Goal: Task Accomplishment & Management: Manage account settings

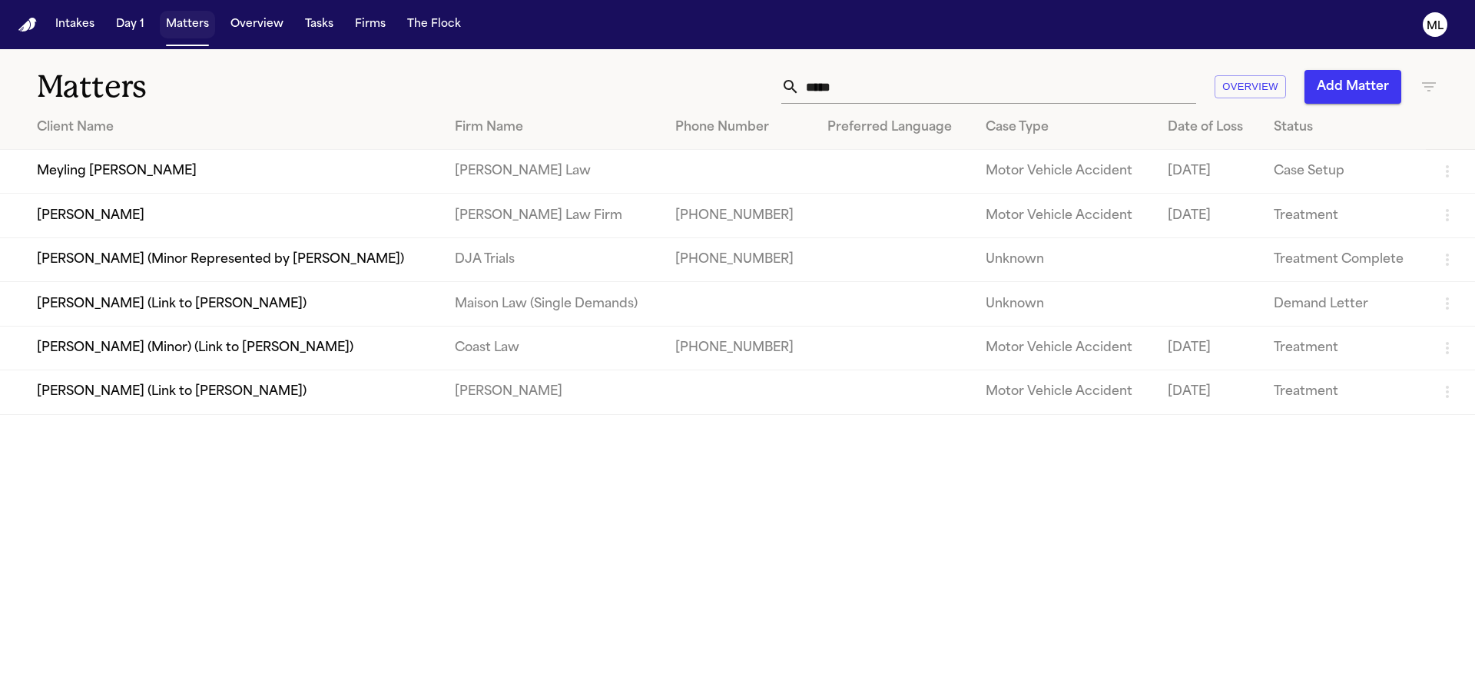
drag, startPoint x: 0, startPoint y: 0, endPoint x: 186, endPoint y: 25, distance: 187.6
click at [186, 25] on button "Matters" at bounding box center [187, 25] width 55 height 28
drag, startPoint x: 789, startPoint y: 87, endPoint x: 756, endPoint y: 89, distance: 33.1
click at [756, 89] on div "***** Overview Add Matter" at bounding box center [941, 87] width 993 height 34
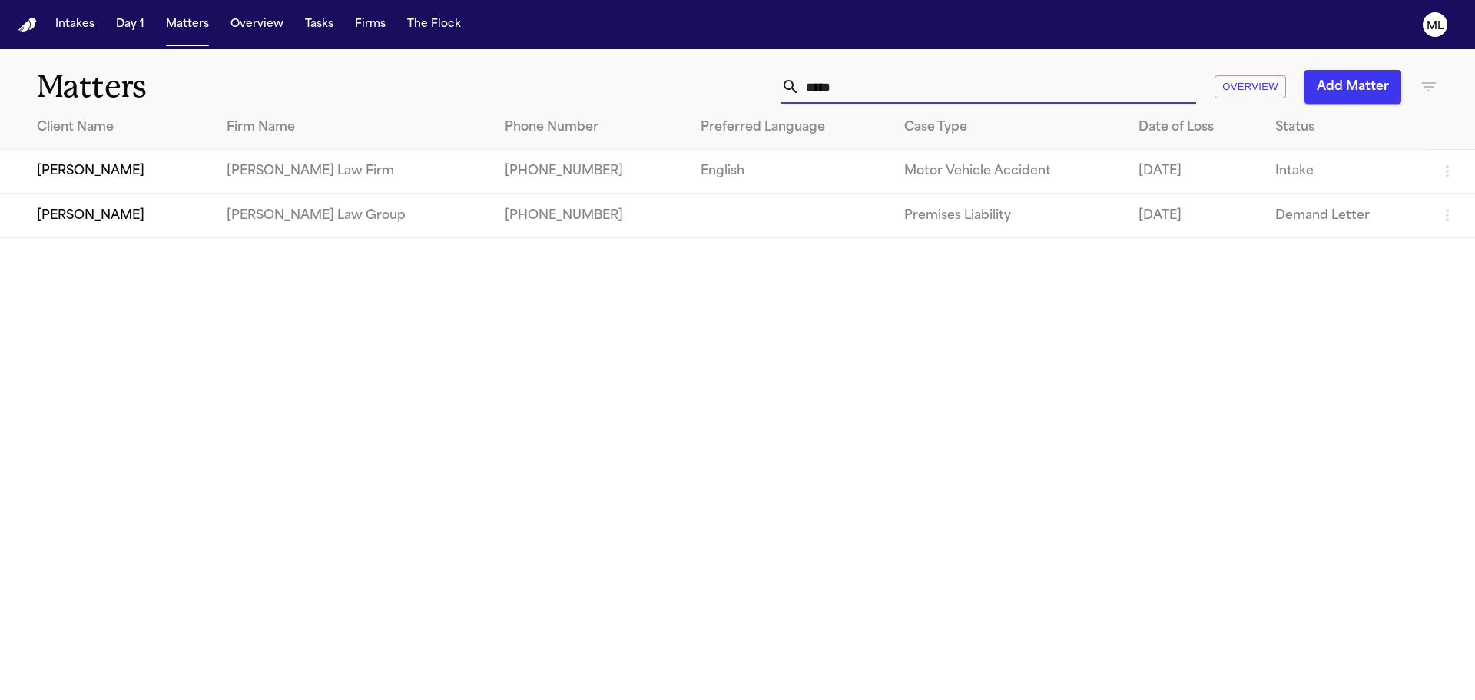
type input "*****"
click at [380, 169] on td "Martello Law Firm" at bounding box center [353, 172] width 278 height 44
click at [151, 167] on td "Phillip Brockington" at bounding box center [107, 172] width 214 height 44
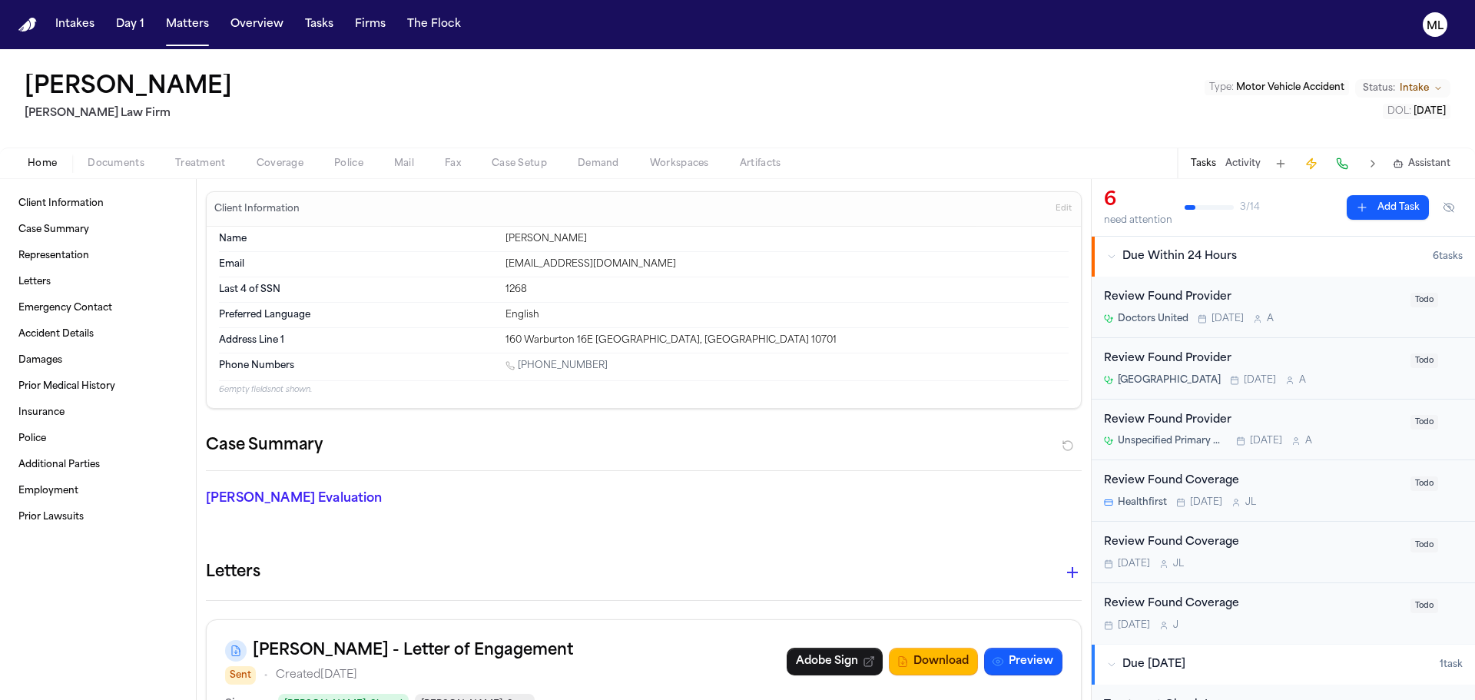
click at [285, 160] on span "Coverage" at bounding box center [280, 163] width 47 height 12
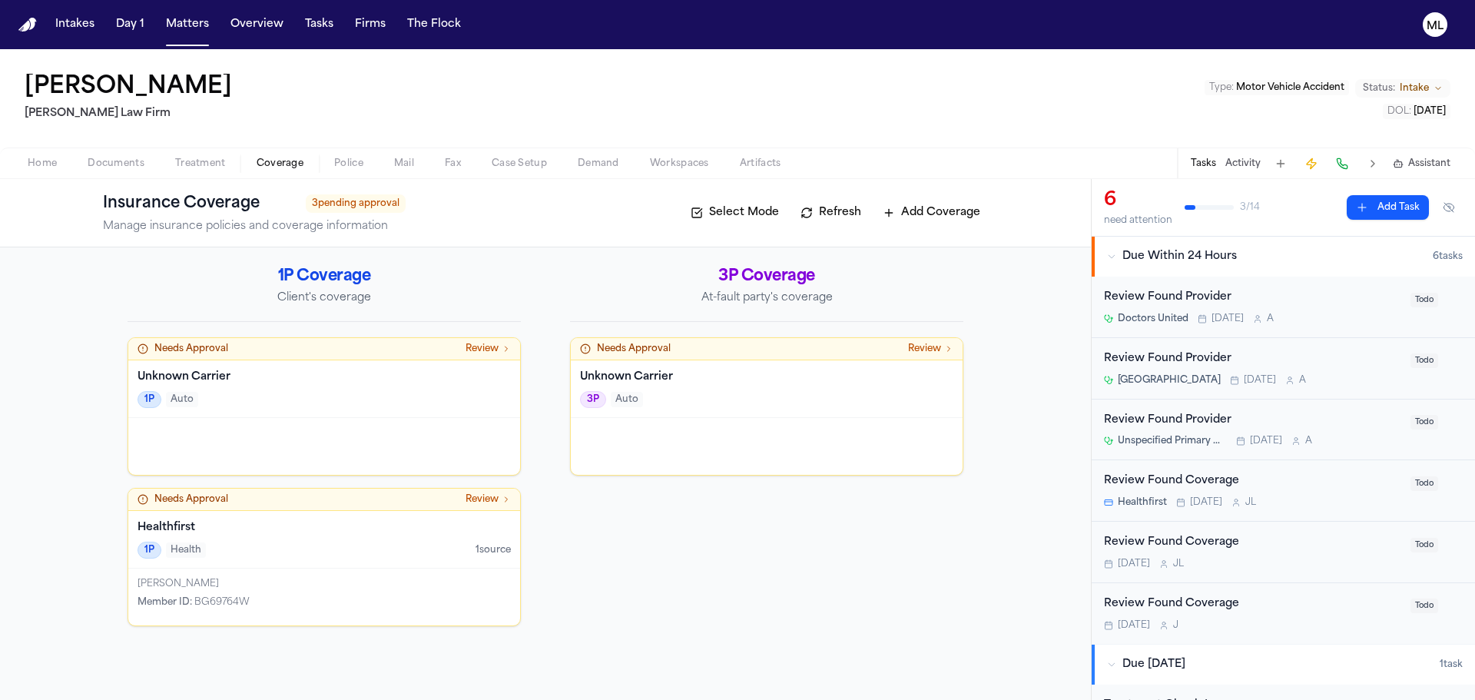
click at [119, 157] on span "Documents" at bounding box center [116, 163] width 57 height 12
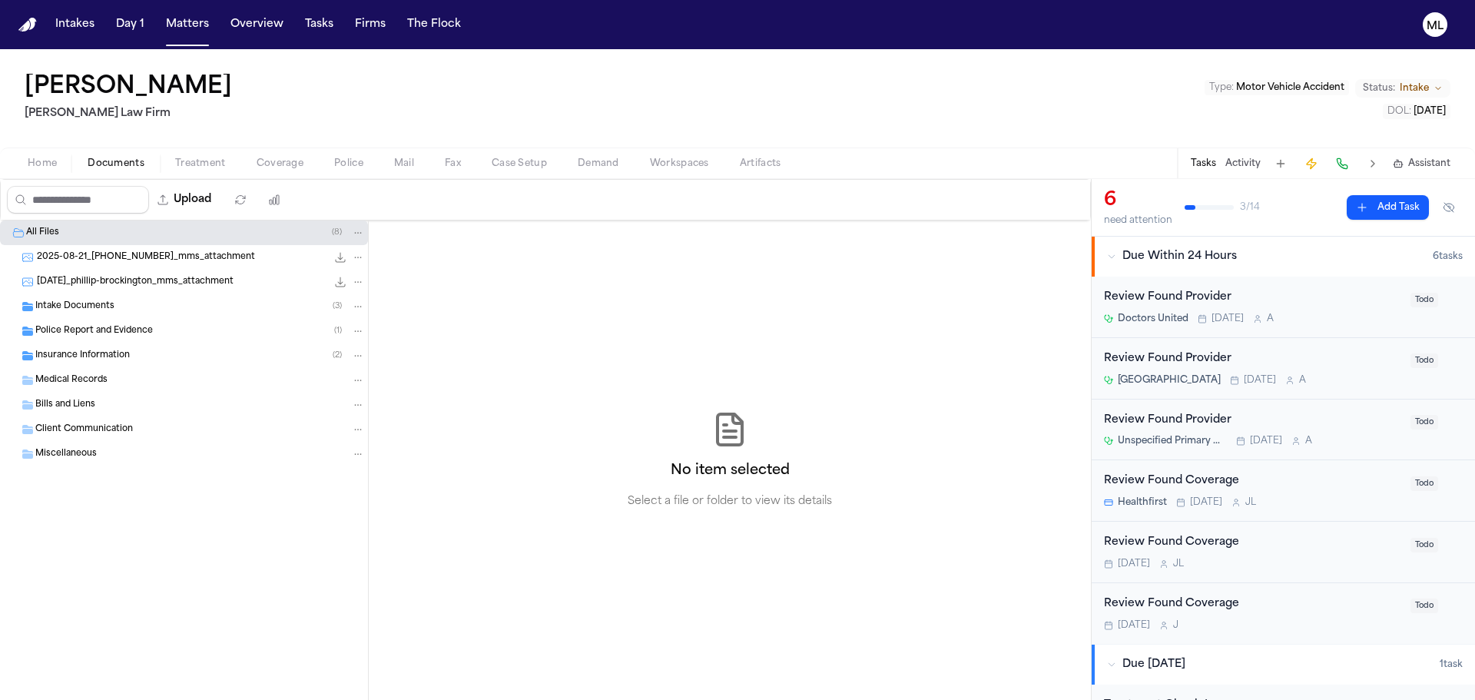
click at [111, 300] on span "Intake Documents" at bounding box center [74, 306] width 79 height 13
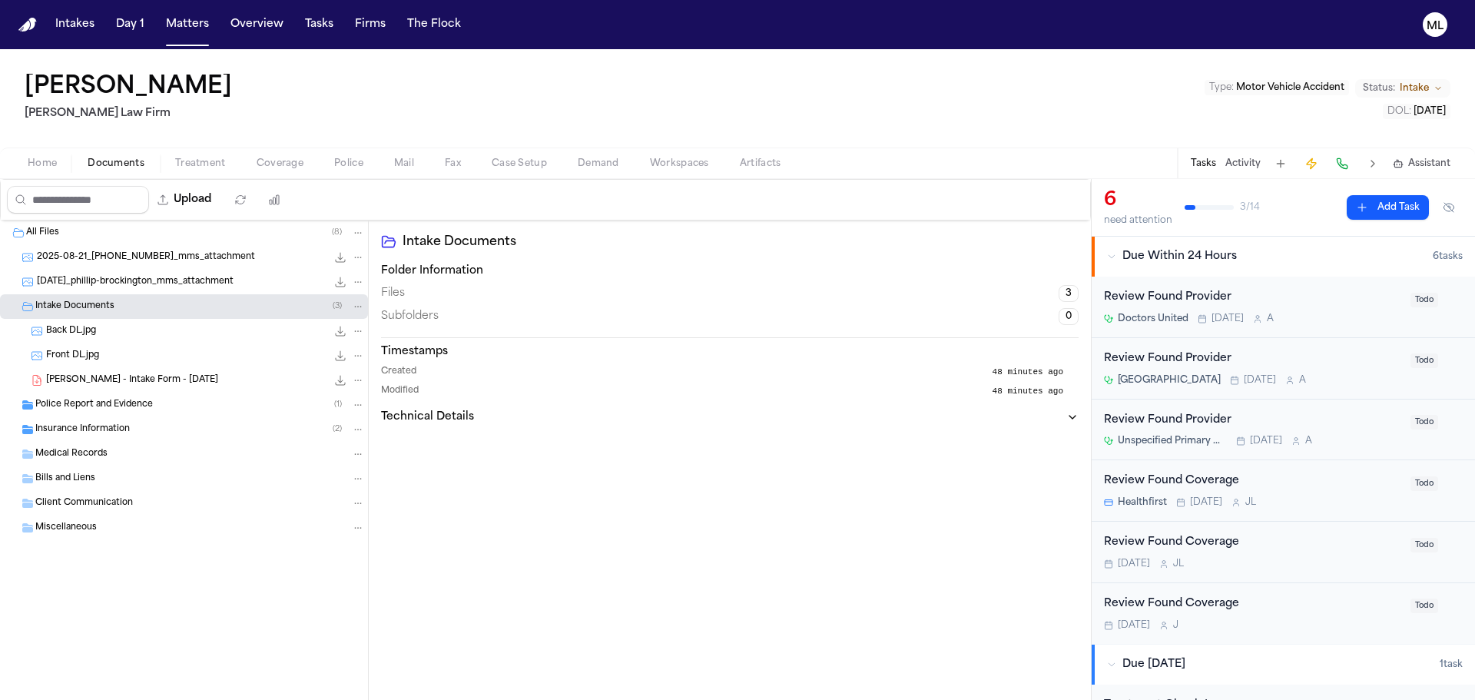
click at [113, 379] on span "[PERSON_NAME] - Intake Form - [DATE]" at bounding box center [132, 380] width 172 height 13
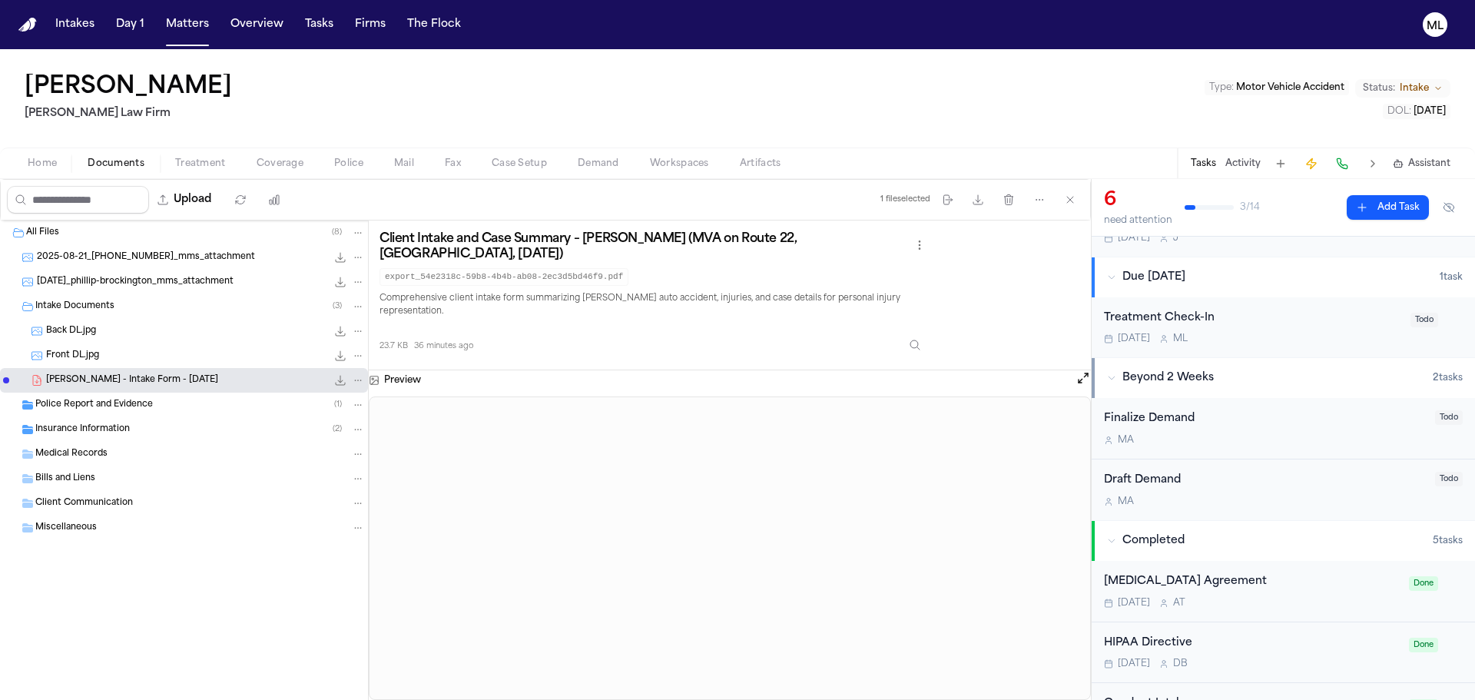
scroll to position [554, 0]
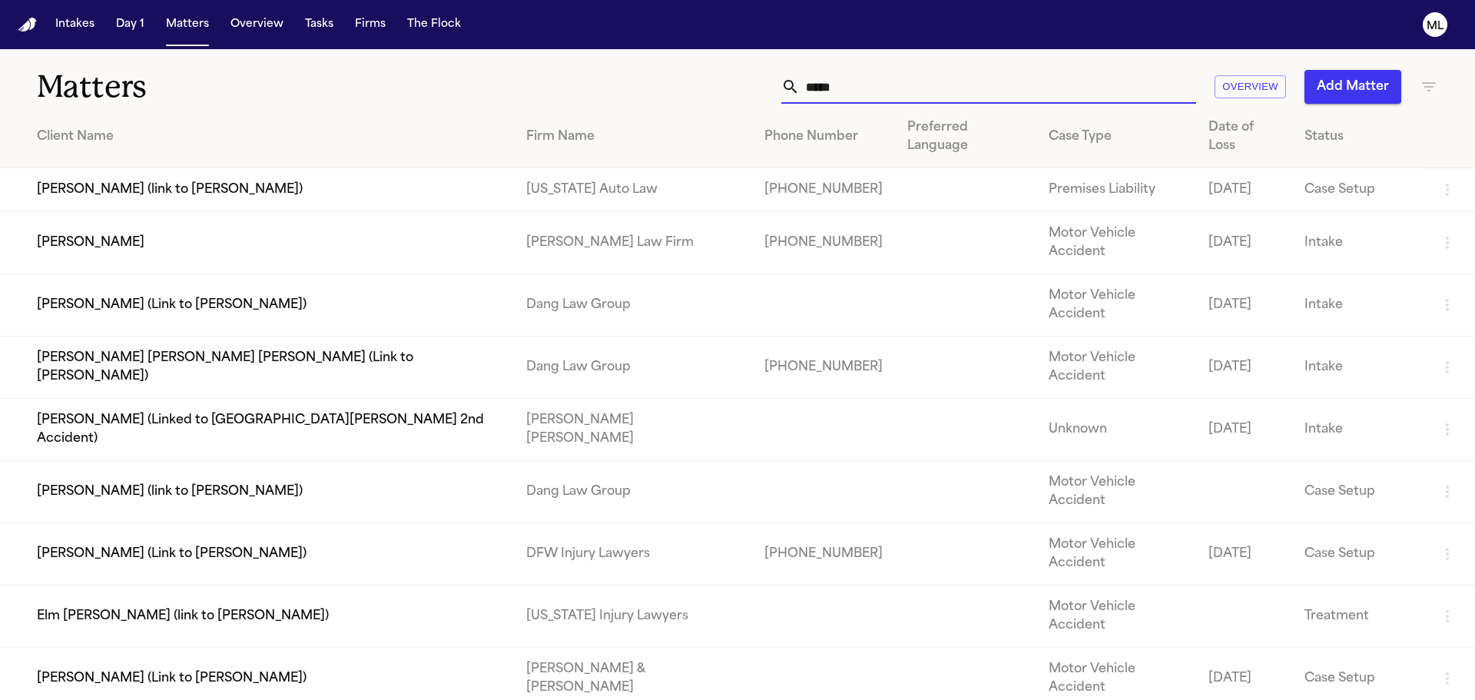
drag, startPoint x: 830, startPoint y: 78, endPoint x: 755, endPoint y: 77, distance: 75.3
click at [755, 78] on div "***** Overview Add Matter" at bounding box center [941, 87] width 993 height 34
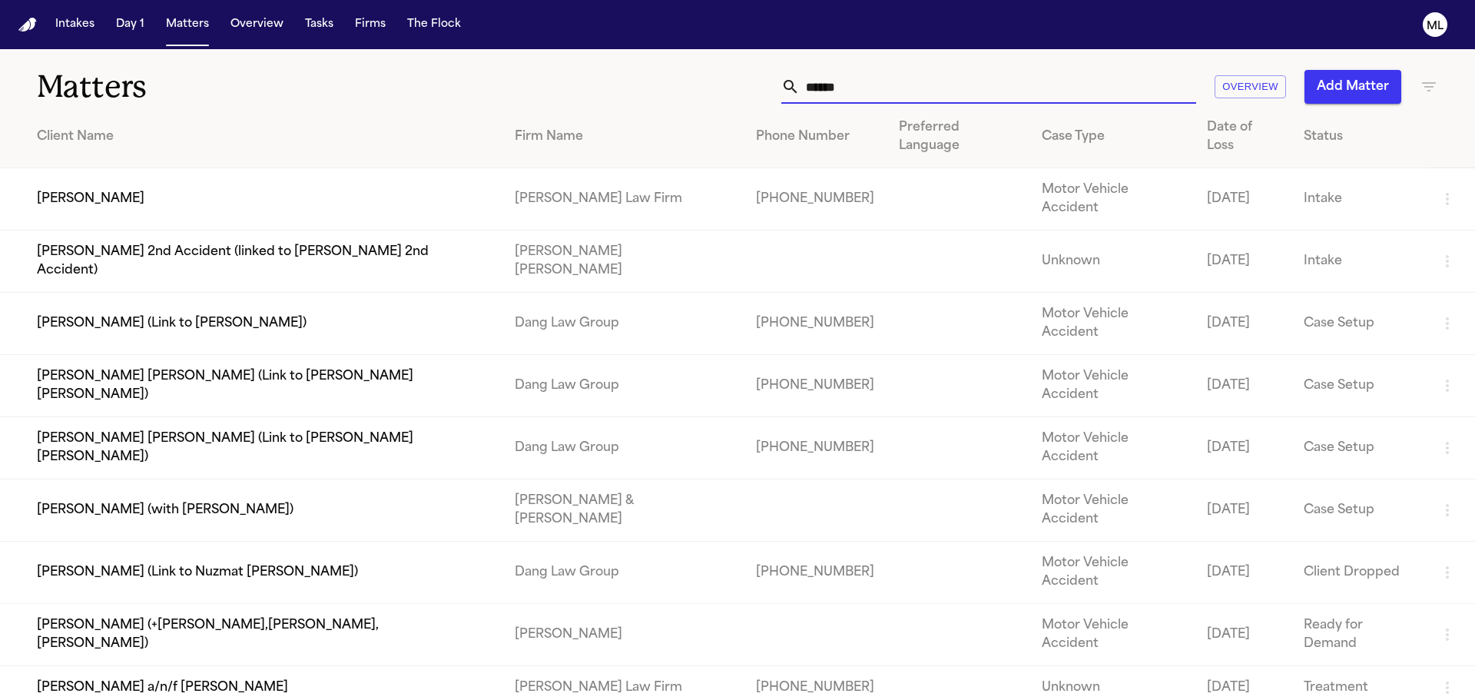
type input "*****"
click at [390, 168] on td "Adama Fall" at bounding box center [251, 199] width 502 height 62
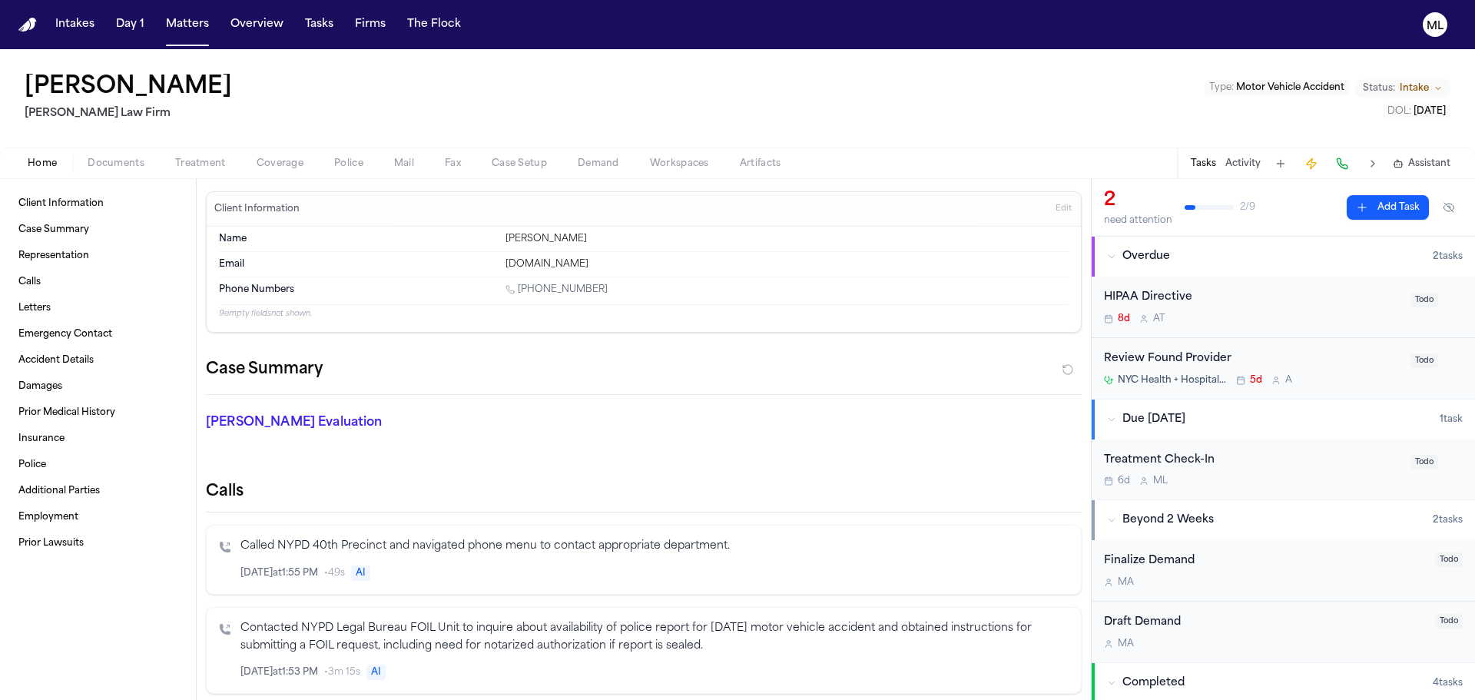
click at [121, 159] on span "Documents" at bounding box center [116, 163] width 57 height 12
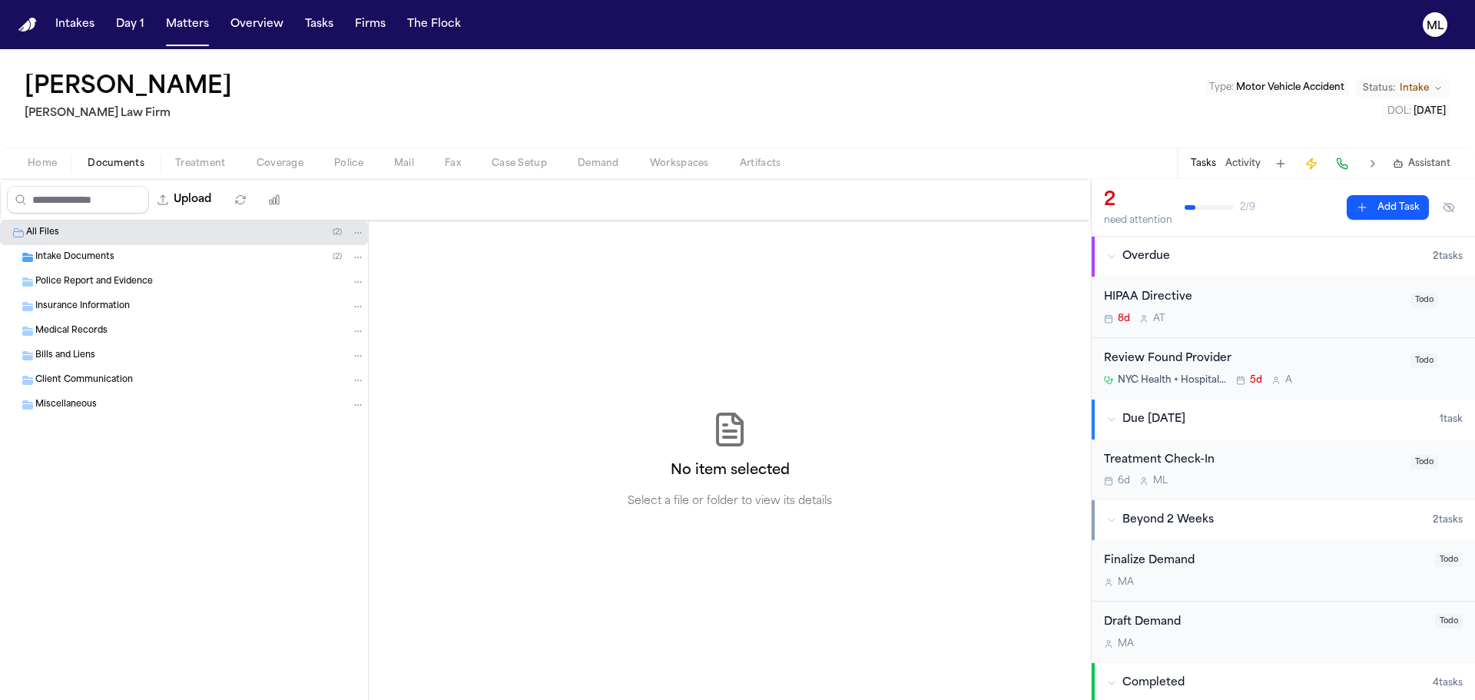
click at [111, 254] on span "Intake Documents" at bounding box center [74, 257] width 79 height 13
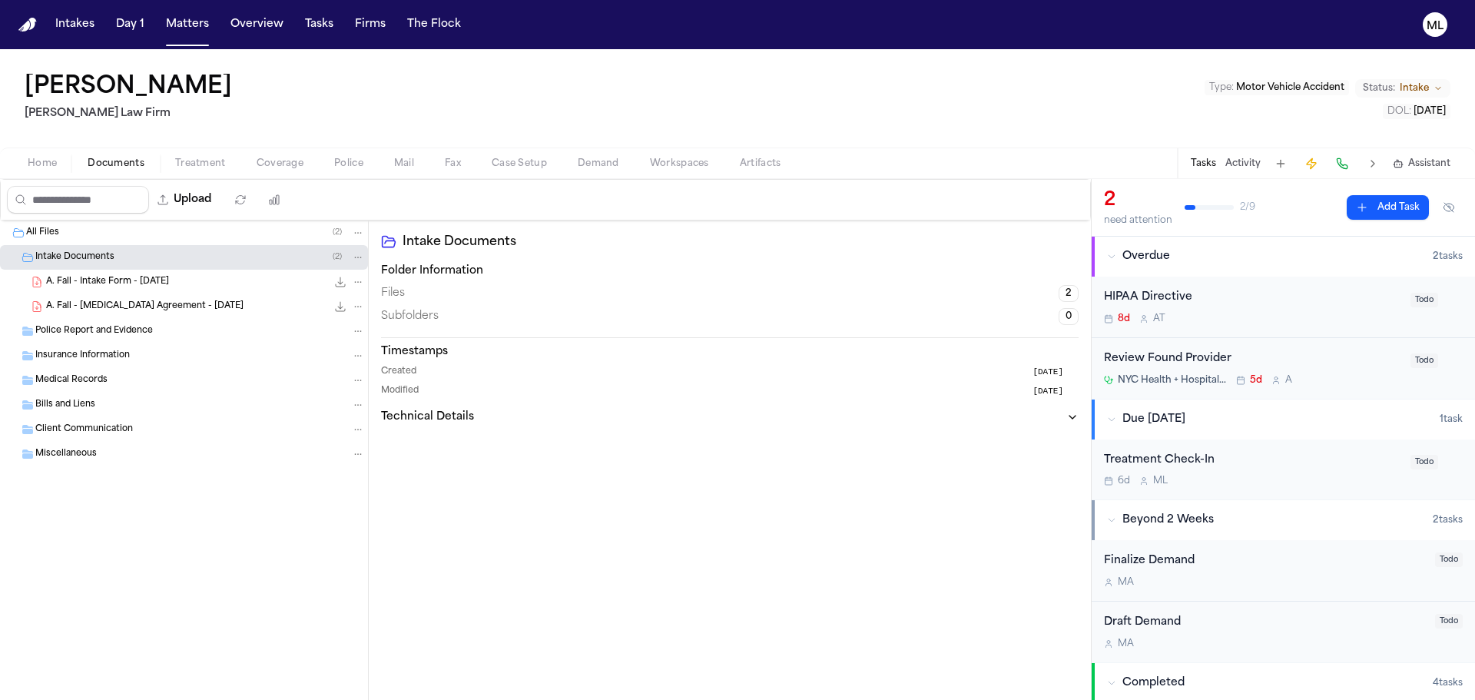
click at [112, 228] on div "All Files ( 2 )" at bounding box center [195, 233] width 339 height 14
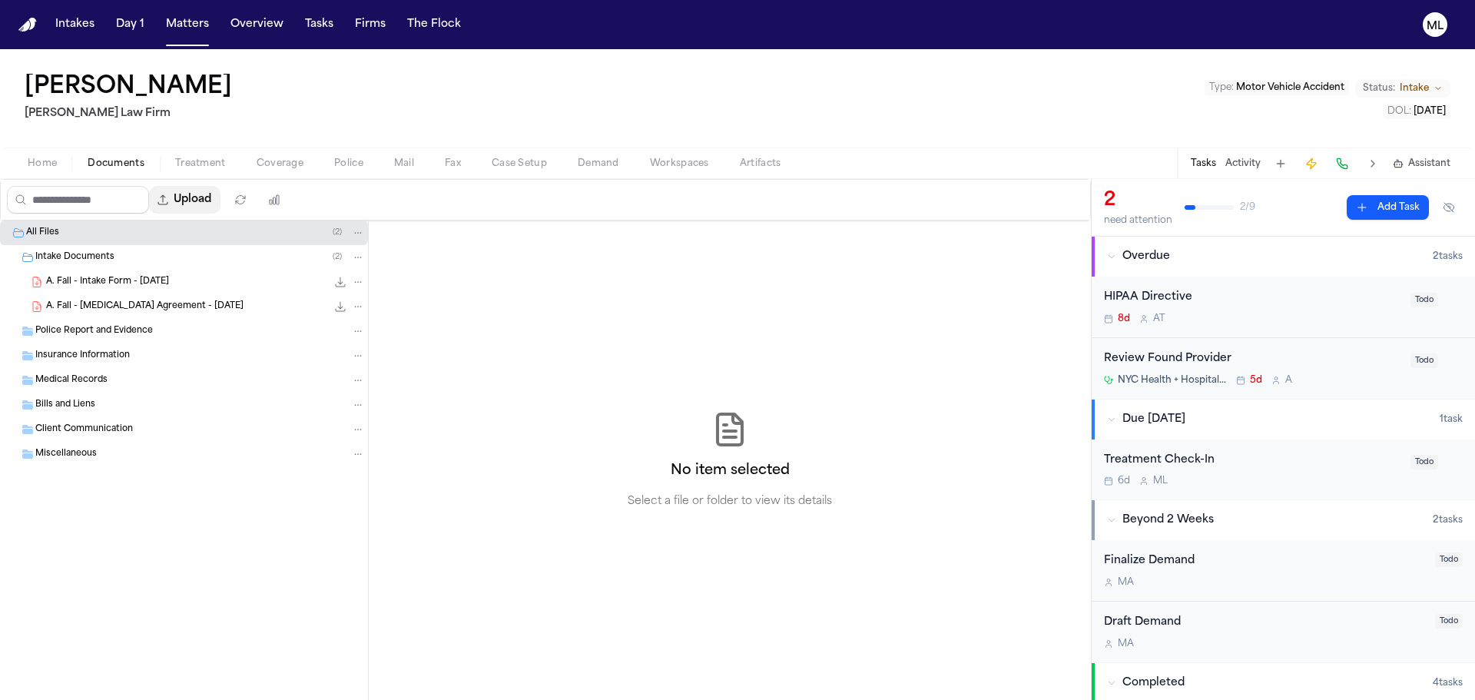
click at [209, 200] on button "Upload" at bounding box center [184, 200] width 71 height 28
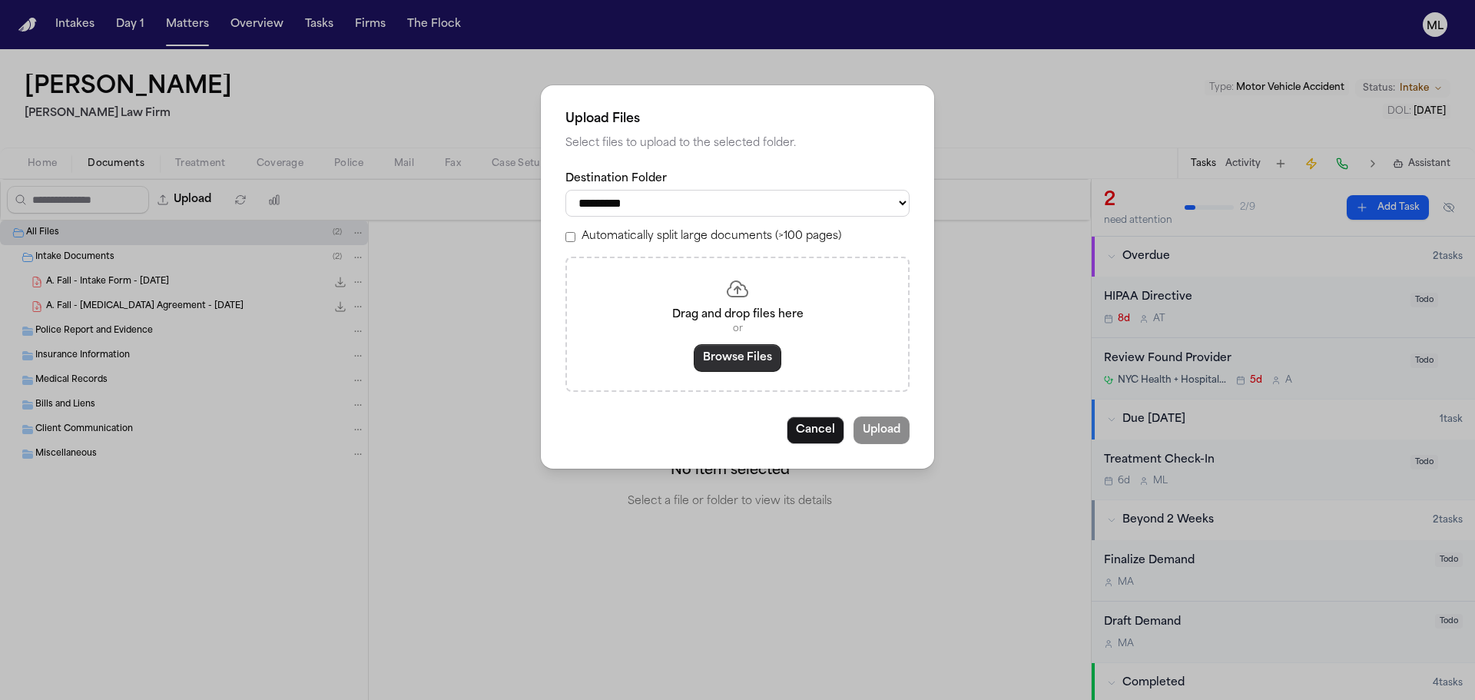
click at [712, 353] on button "Browse Files" at bounding box center [738, 358] width 88 height 28
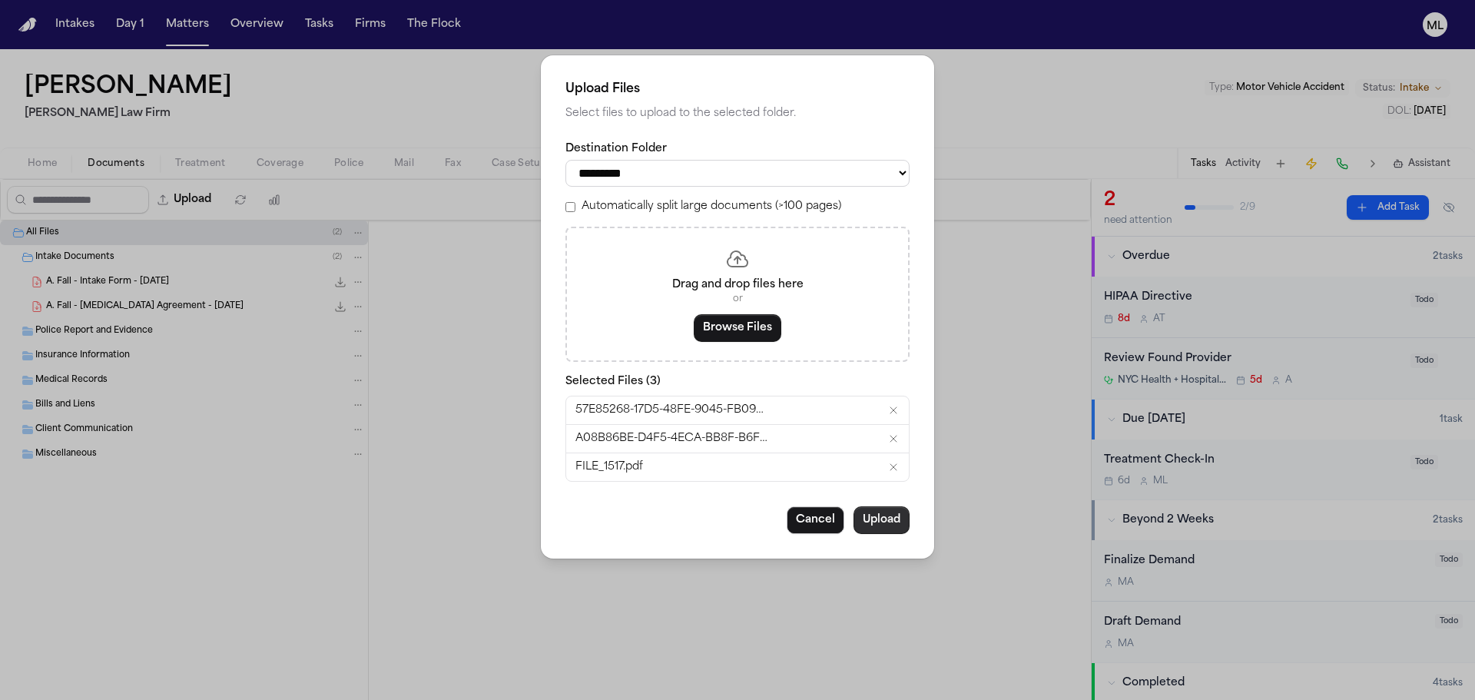
click at [855, 524] on button "Upload" at bounding box center [882, 520] width 56 height 28
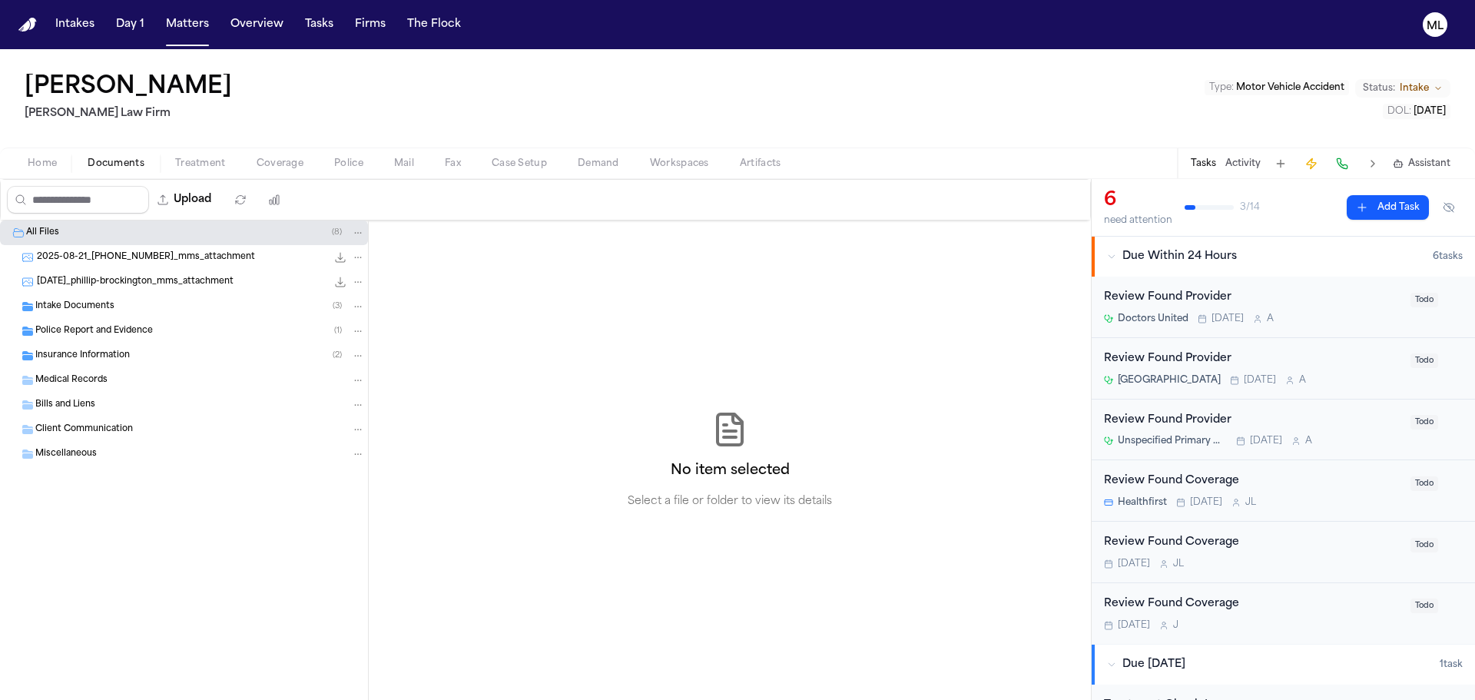
click at [155, 311] on div "Intake Documents ( 3 )" at bounding box center [200, 307] width 330 height 14
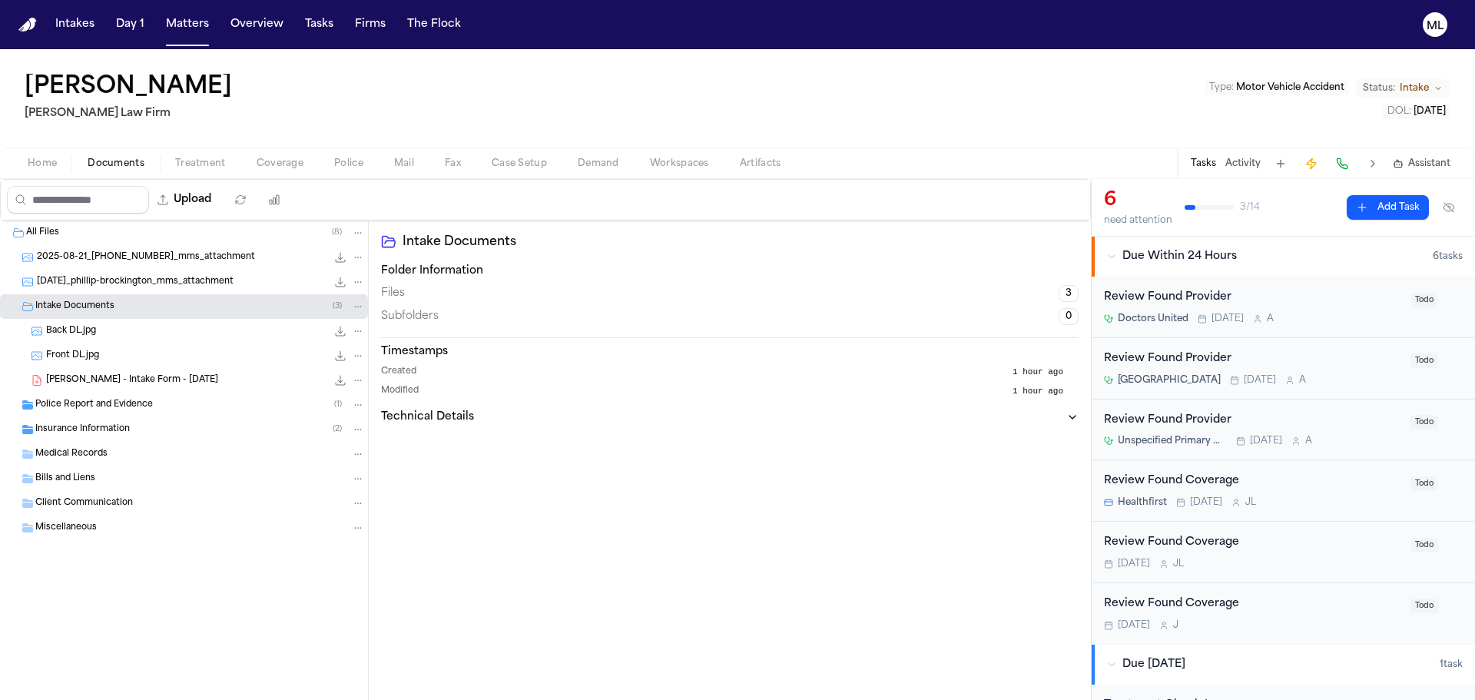
click at [114, 381] on span "[PERSON_NAME] - Intake Form - [DATE]" at bounding box center [132, 380] width 172 height 13
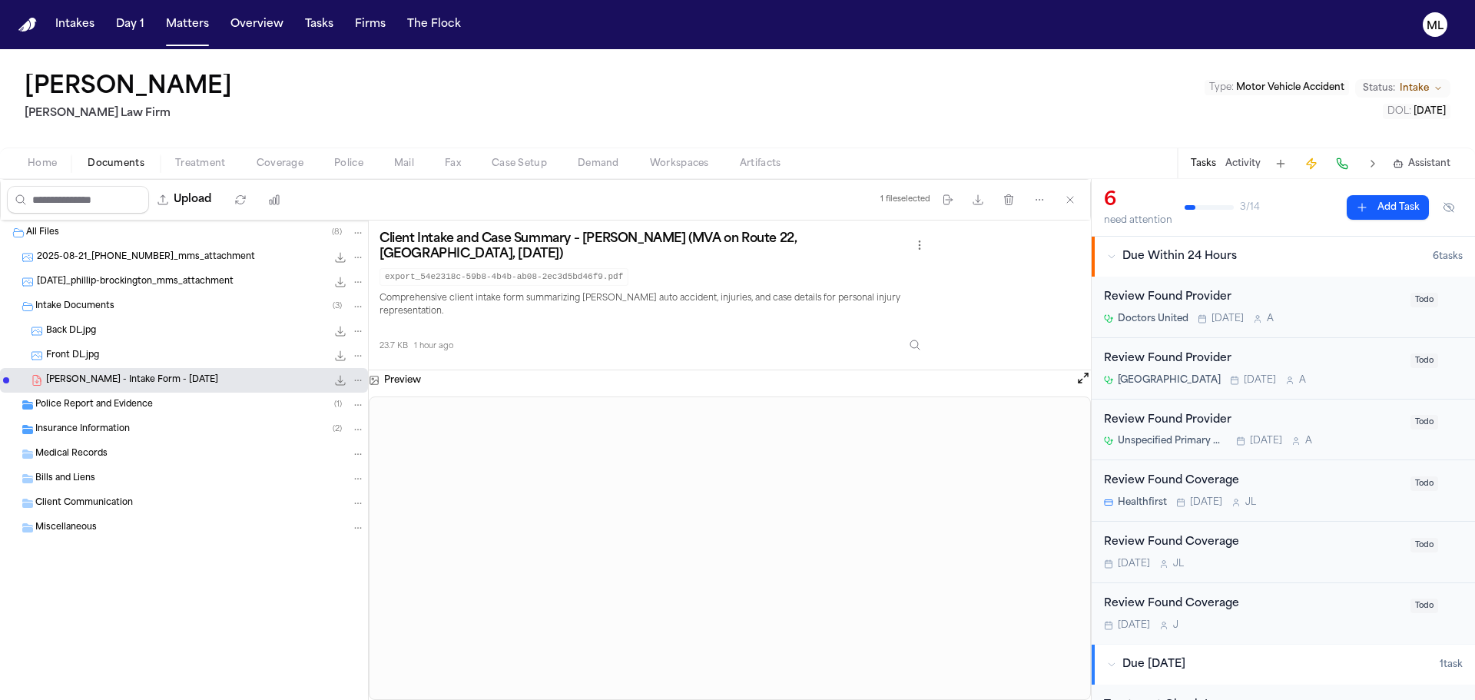
click at [208, 411] on div "Police Report and Evidence ( 1 )" at bounding box center [200, 405] width 330 height 14
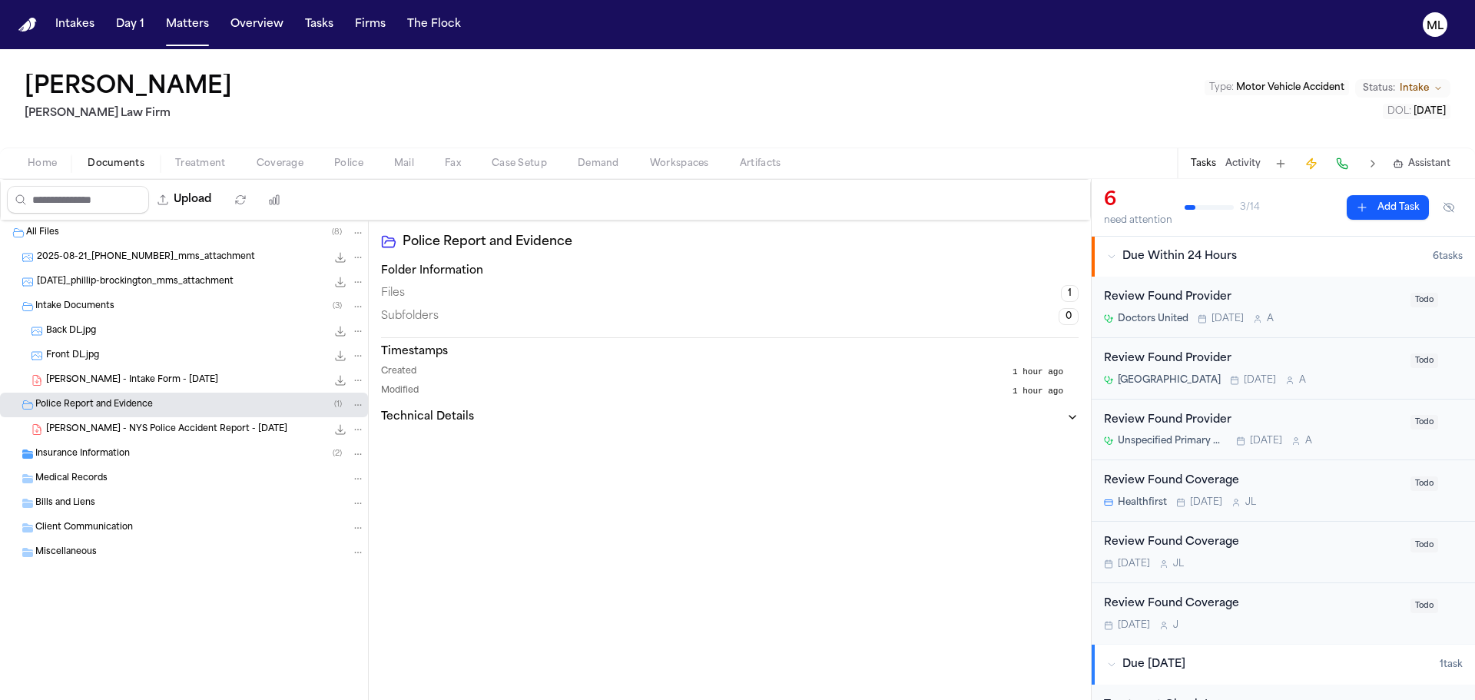
click at [176, 435] on span "[PERSON_NAME] - NYS Police Accident Report - [DATE]" at bounding box center [166, 429] width 241 height 13
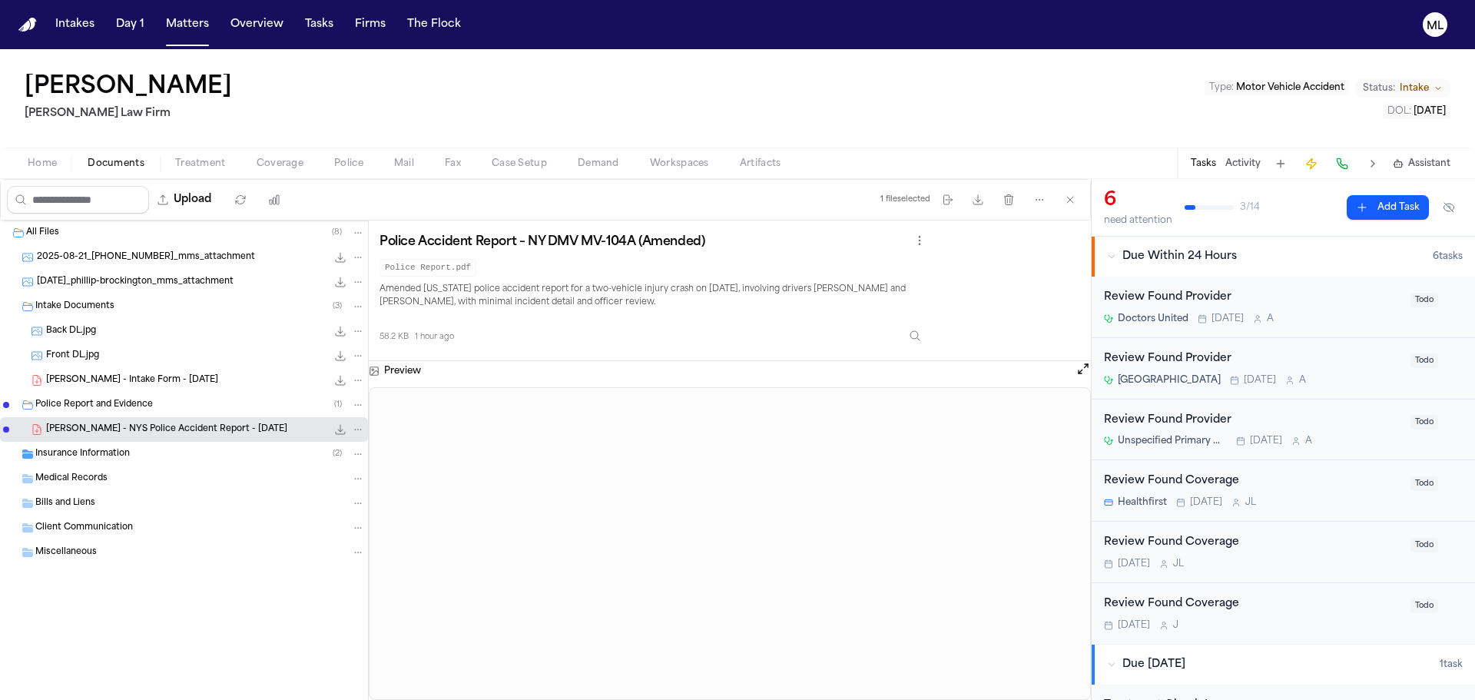
click at [197, 372] on div "[PERSON_NAME] - Intake Form - [DATE] 23.7 KB • PDF" at bounding box center [184, 380] width 368 height 25
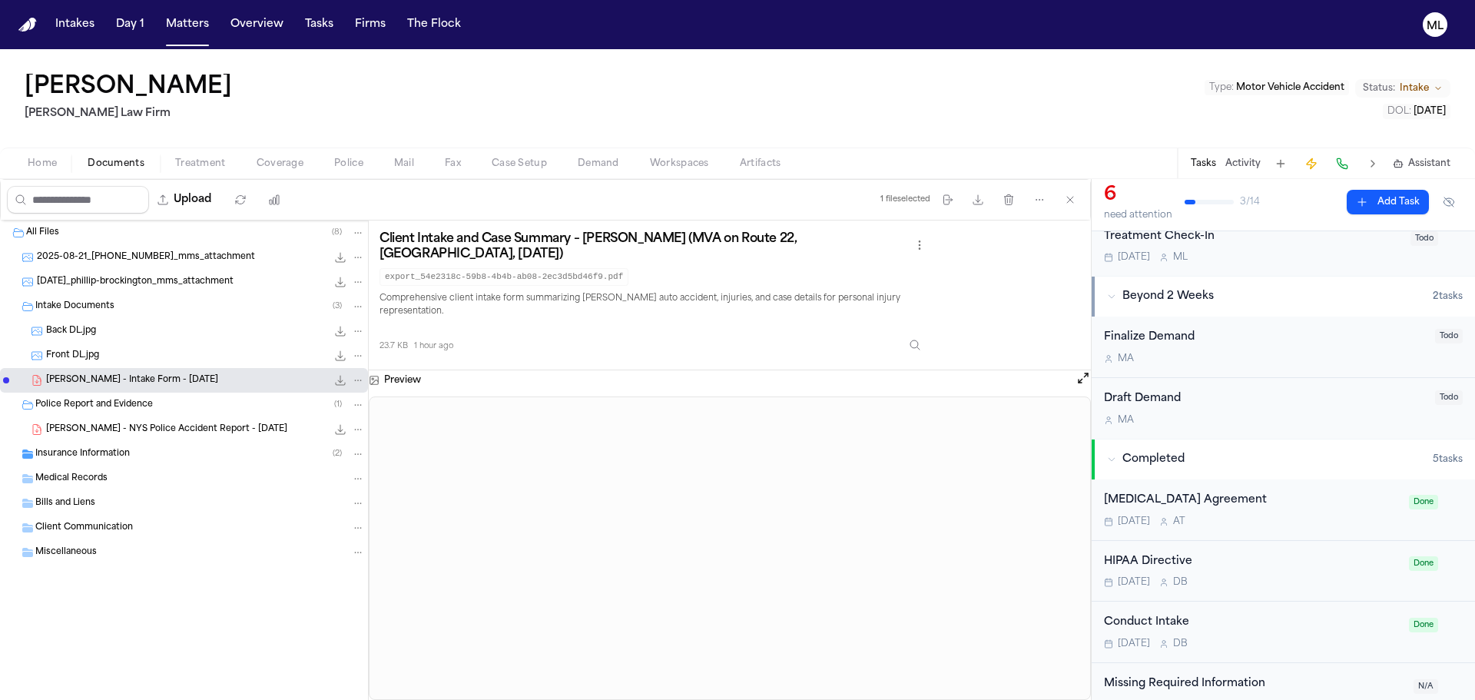
scroll to position [554, 0]
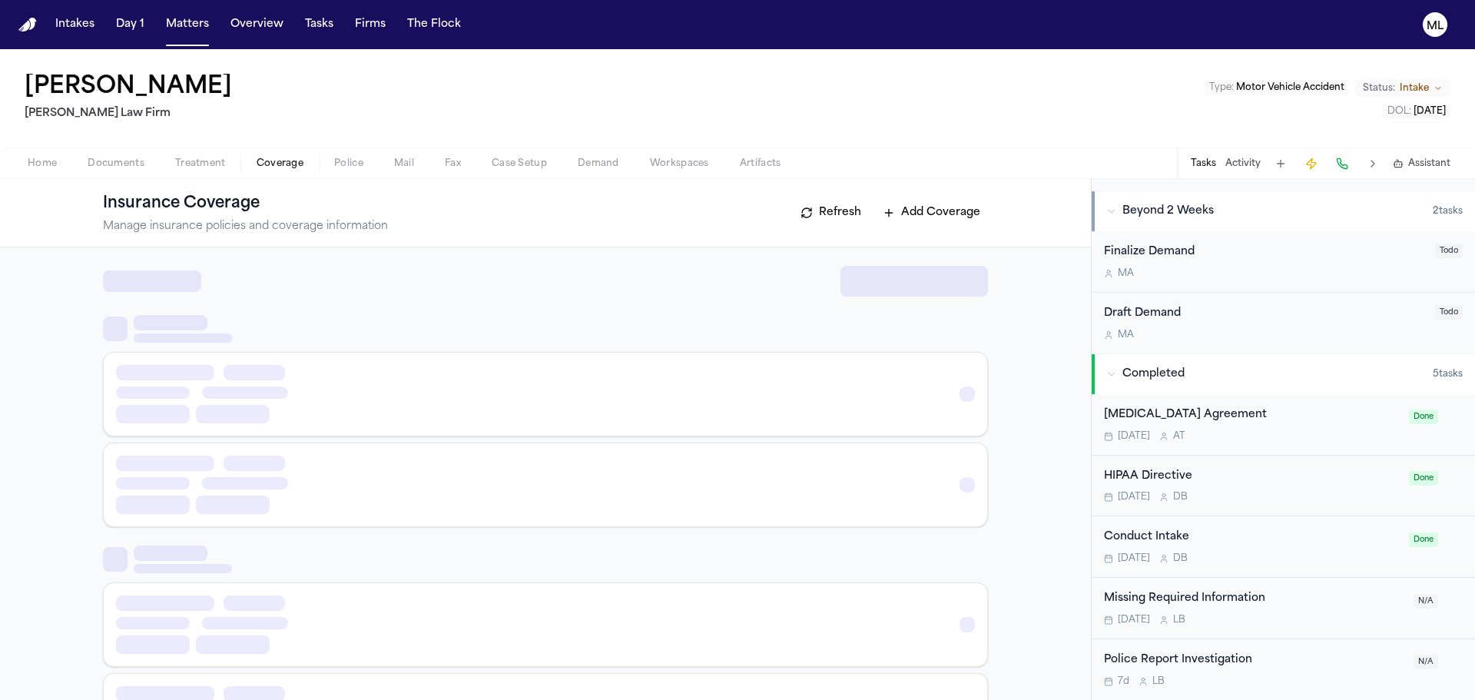
click at [288, 163] on span "Coverage" at bounding box center [280, 163] width 47 height 12
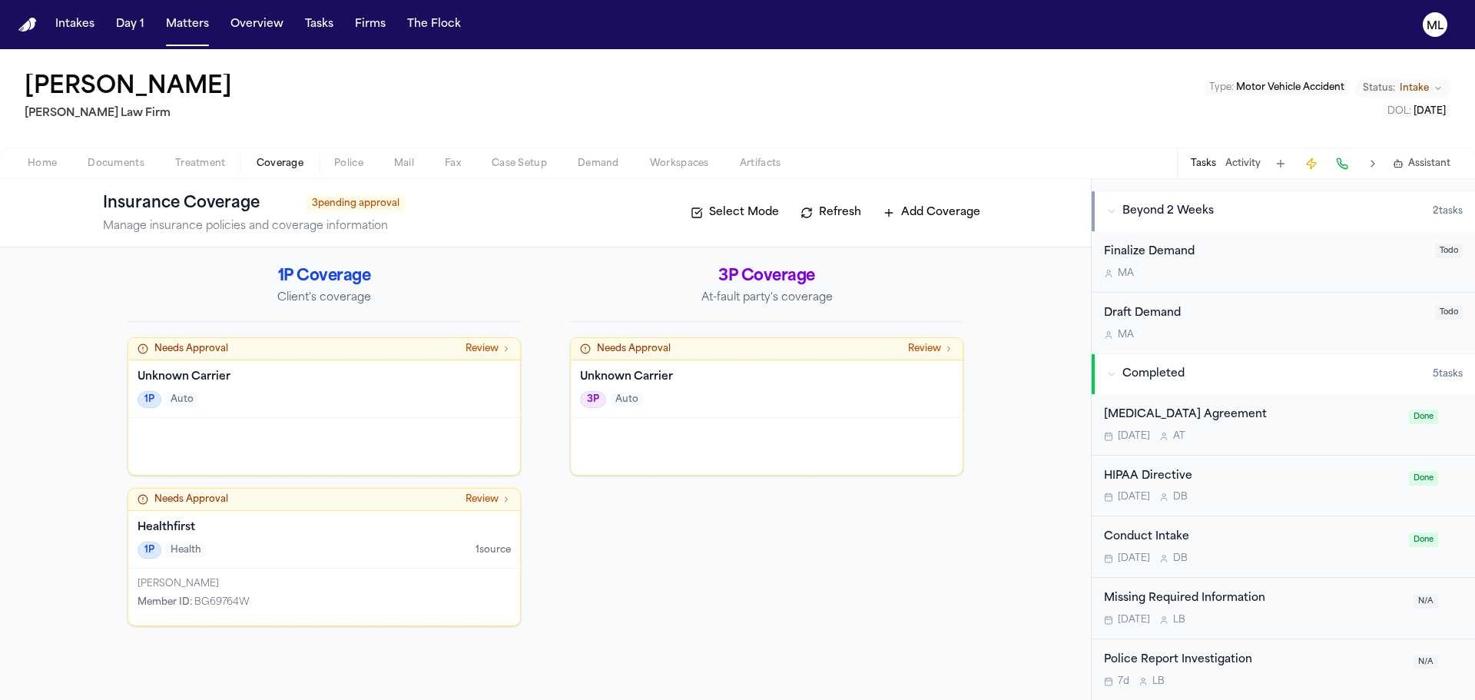
click at [49, 170] on button "Home" at bounding box center [42, 163] width 60 height 18
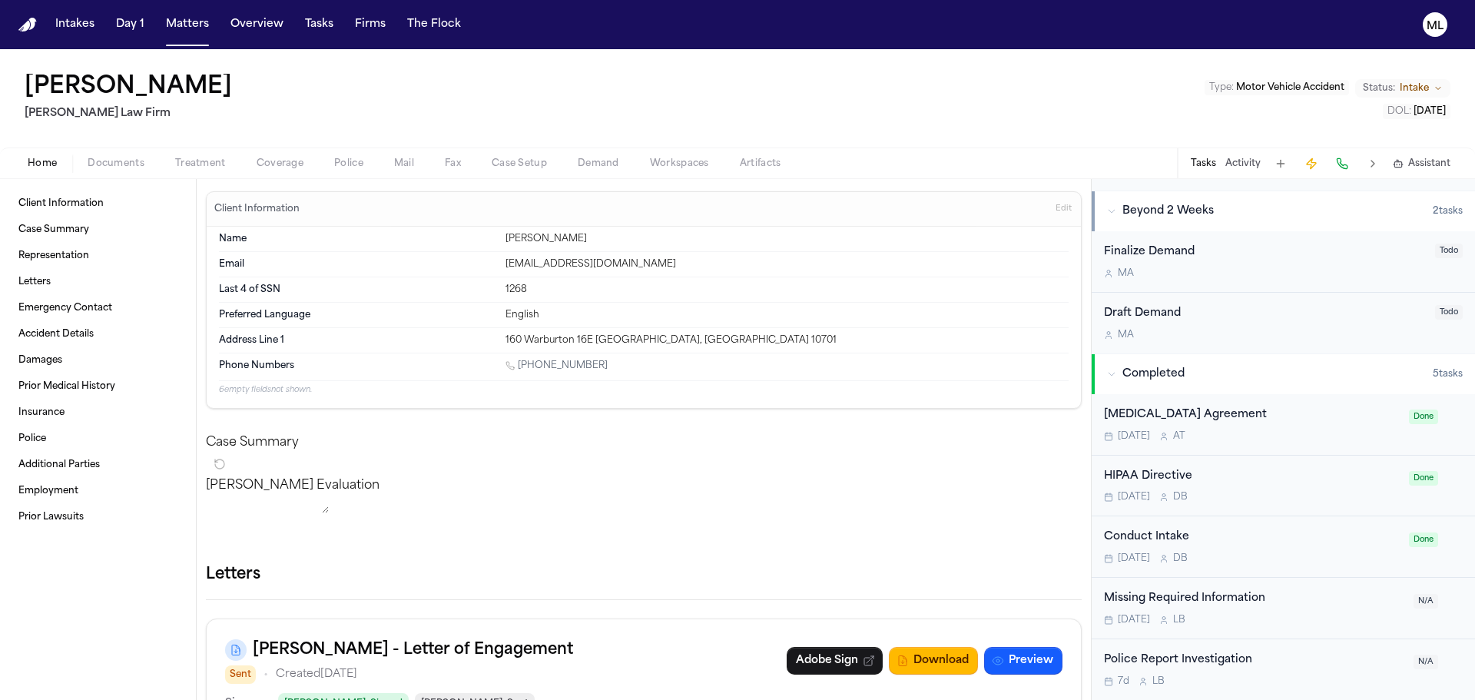
click at [139, 170] on button "Documents" at bounding box center [116, 163] width 88 height 18
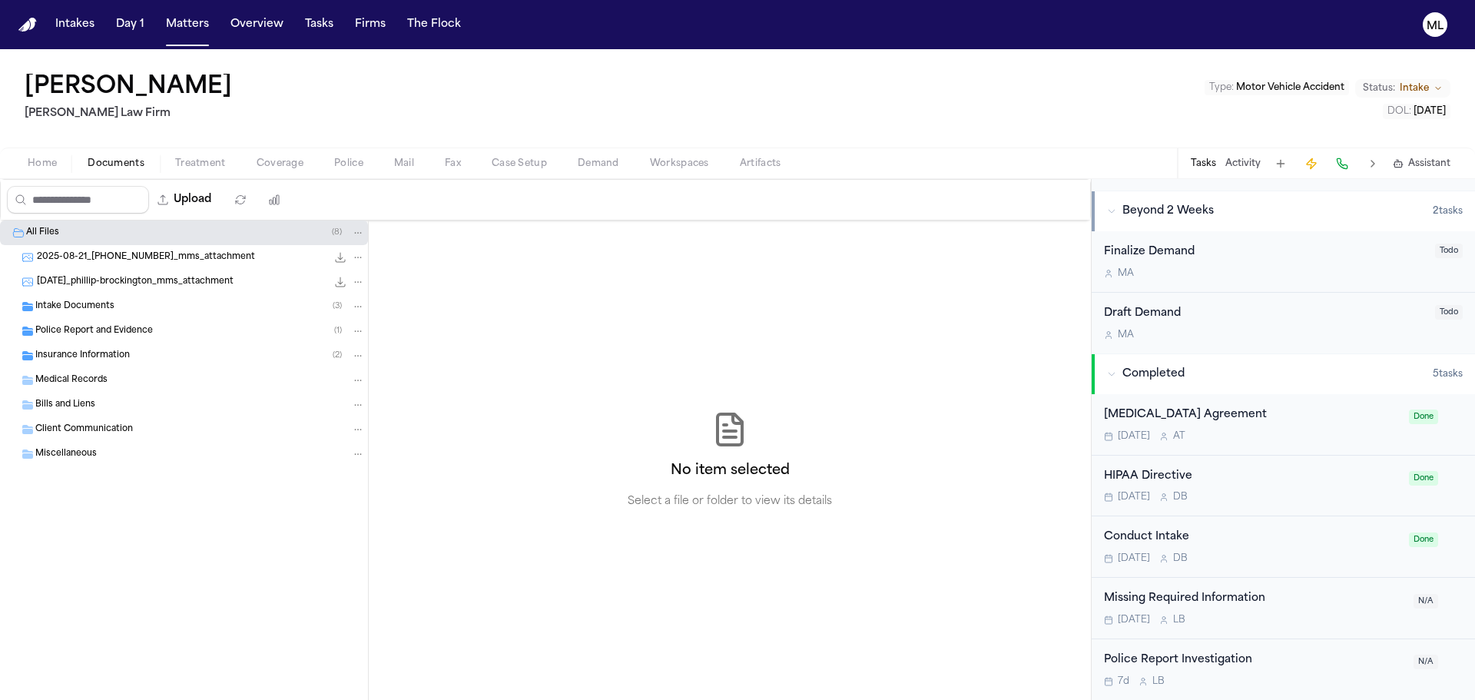
click at [97, 325] on span "Police Report and Evidence" at bounding box center [94, 331] width 118 height 13
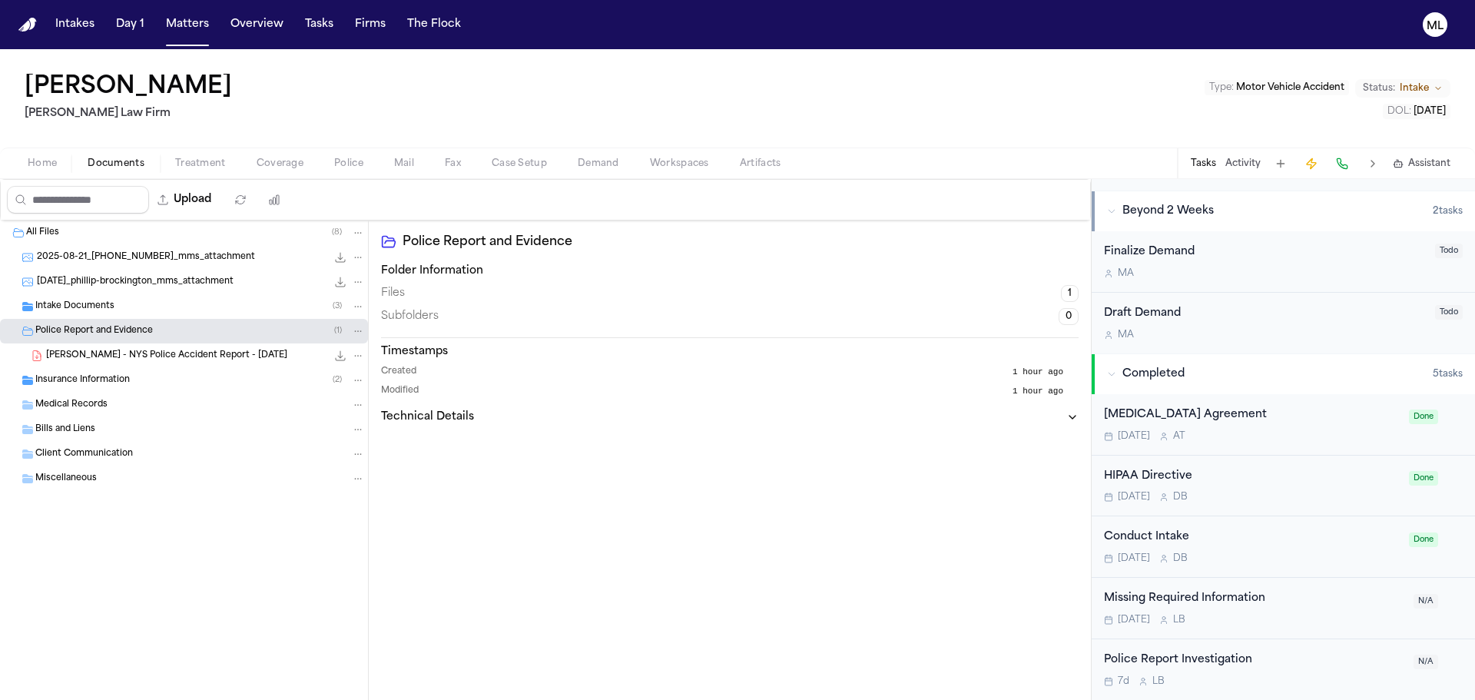
click at [164, 366] on div "[PERSON_NAME] - NYS Police Accident Report - [DATE] 58.2 KB • PDF" at bounding box center [184, 355] width 368 height 25
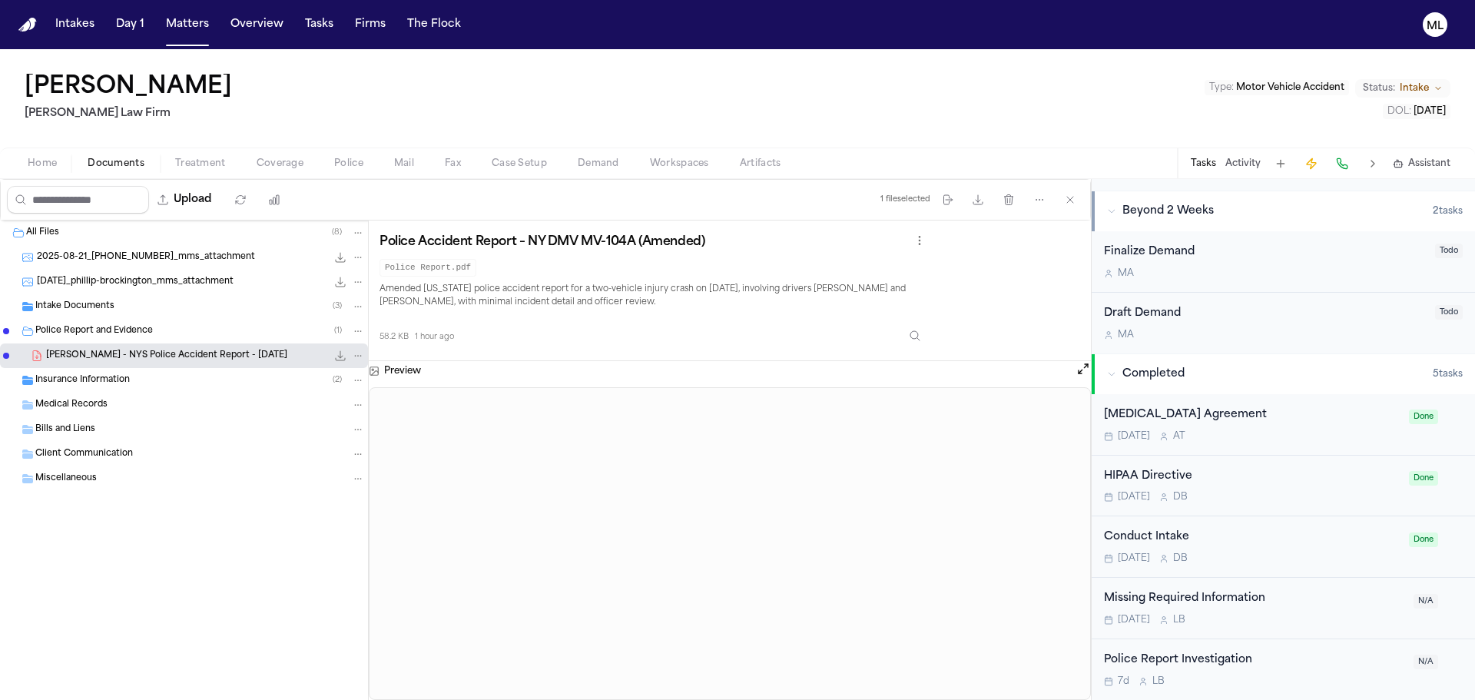
click at [1076, 370] on button "Open preview" at bounding box center [1083, 368] width 15 height 15
click at [130, 301] on div "Intake Documents ( 3 )" at bounding box center [200, 307] width 330 height 14
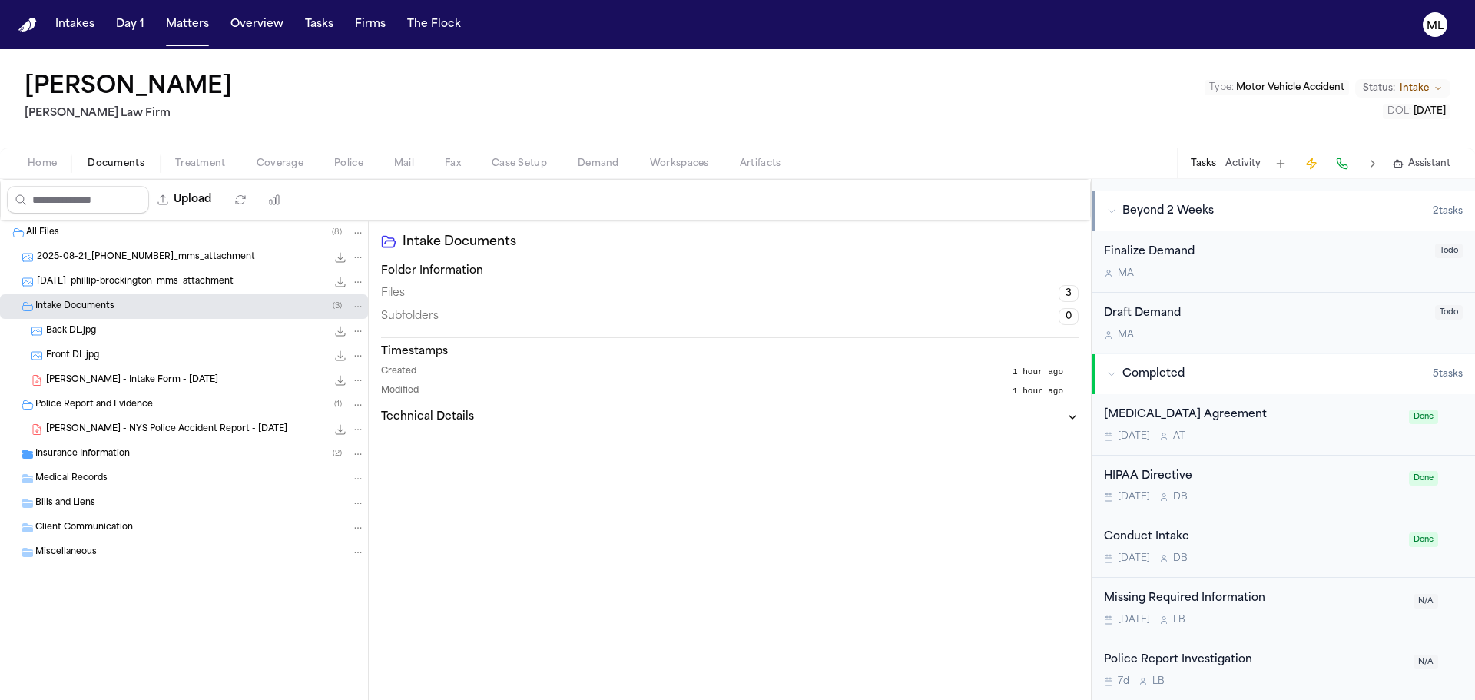
click at [140, 379] on span "[PERSON_NAME] - Intake Form - [DATE]" at bounding box center [132, 380] width 172 height 13
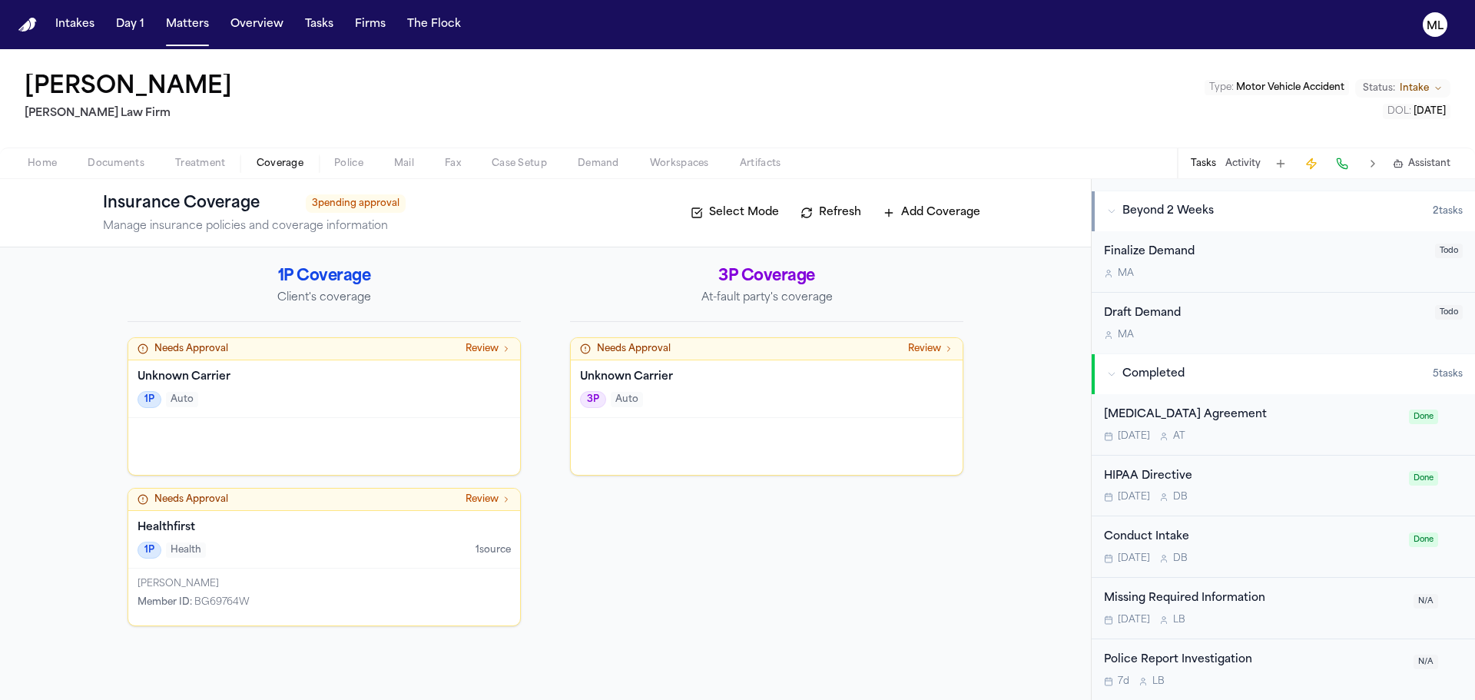
click at [265, 171] on span "button" at bounding box center [279, 172] width 65 height 2
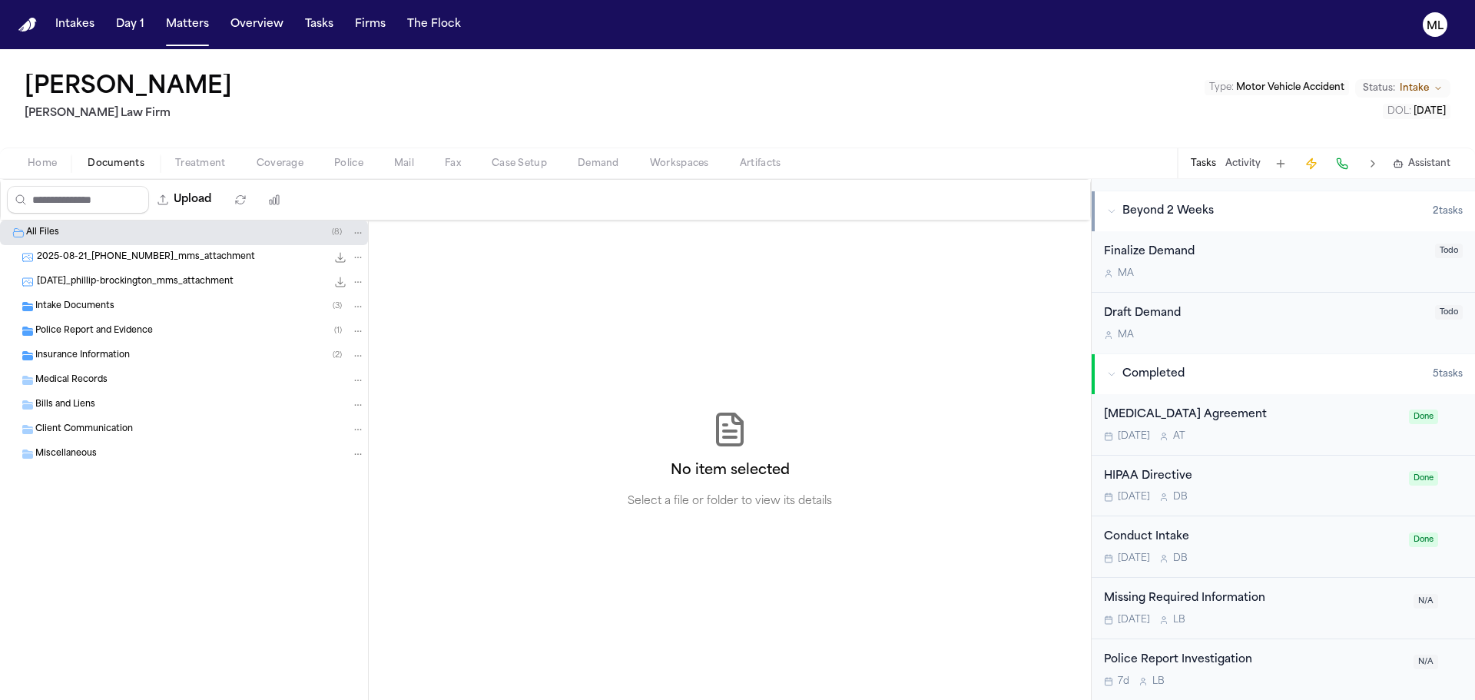
click at [121, 161] on span "Documents" at bounding box center [116, 163] width 57 height 12
click at [89, 321] on div "Police Report and Evidence ( 1 )" at bounding box center [184, 331] width 368 height 25
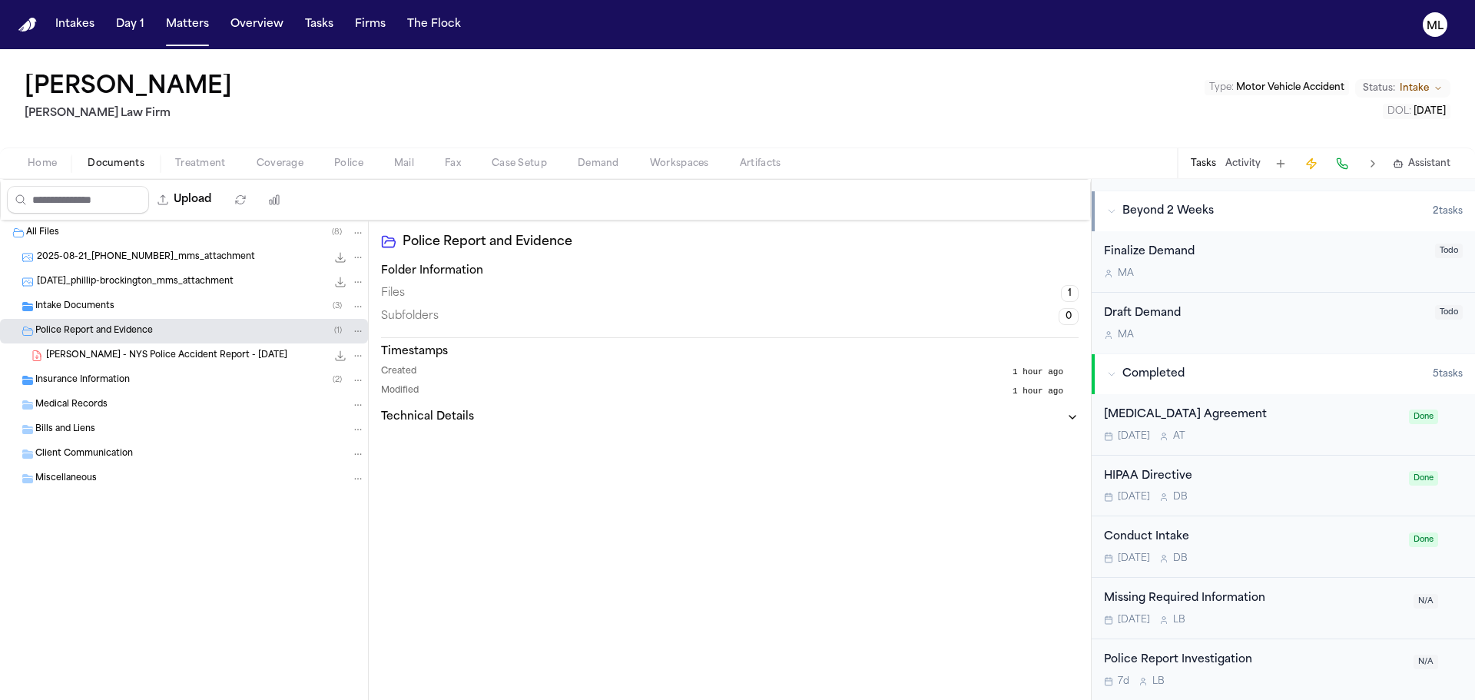
click at [148, 356] on span "[PERSON_NAME] - NYS Police Accident Report - [DATE]" at bounding box center [166, 356] width 241 height 13
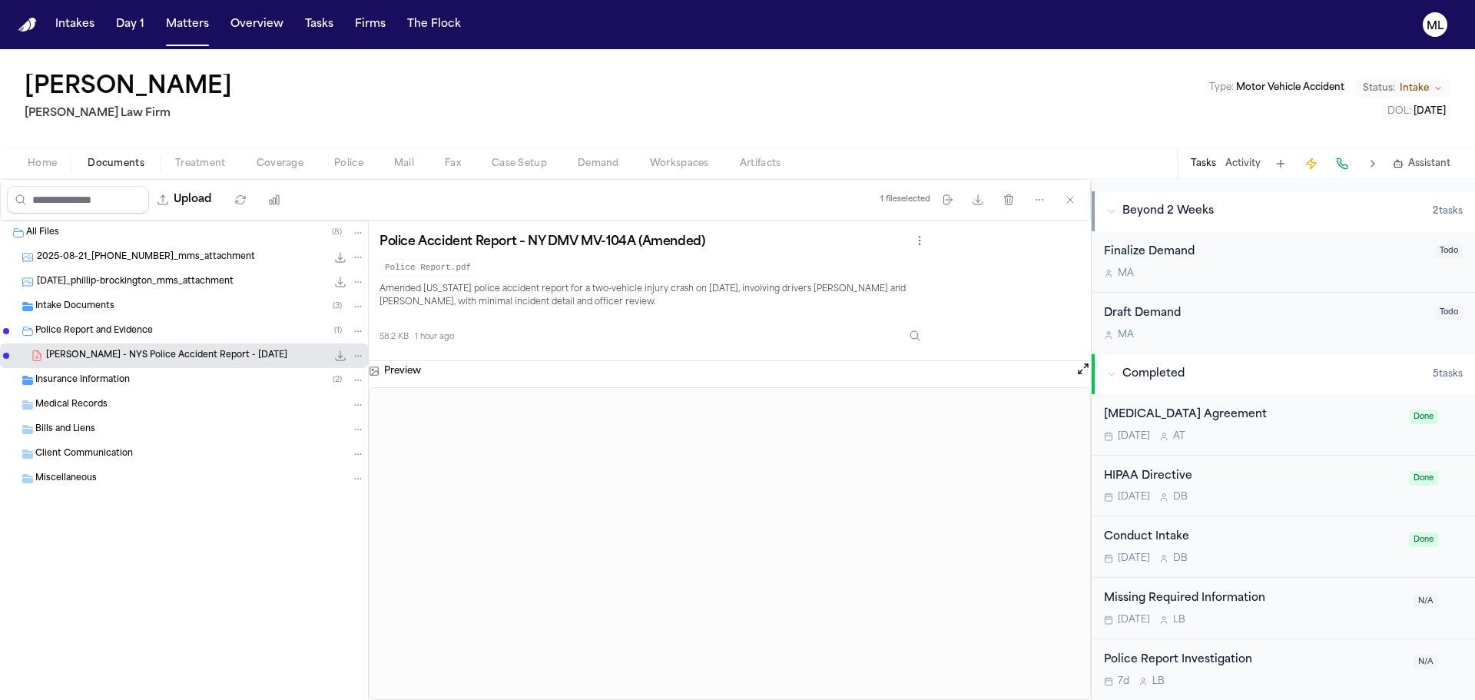
click at [292, 157] on span "Coverage" at bounding box center [280, 163] width 47 height 12
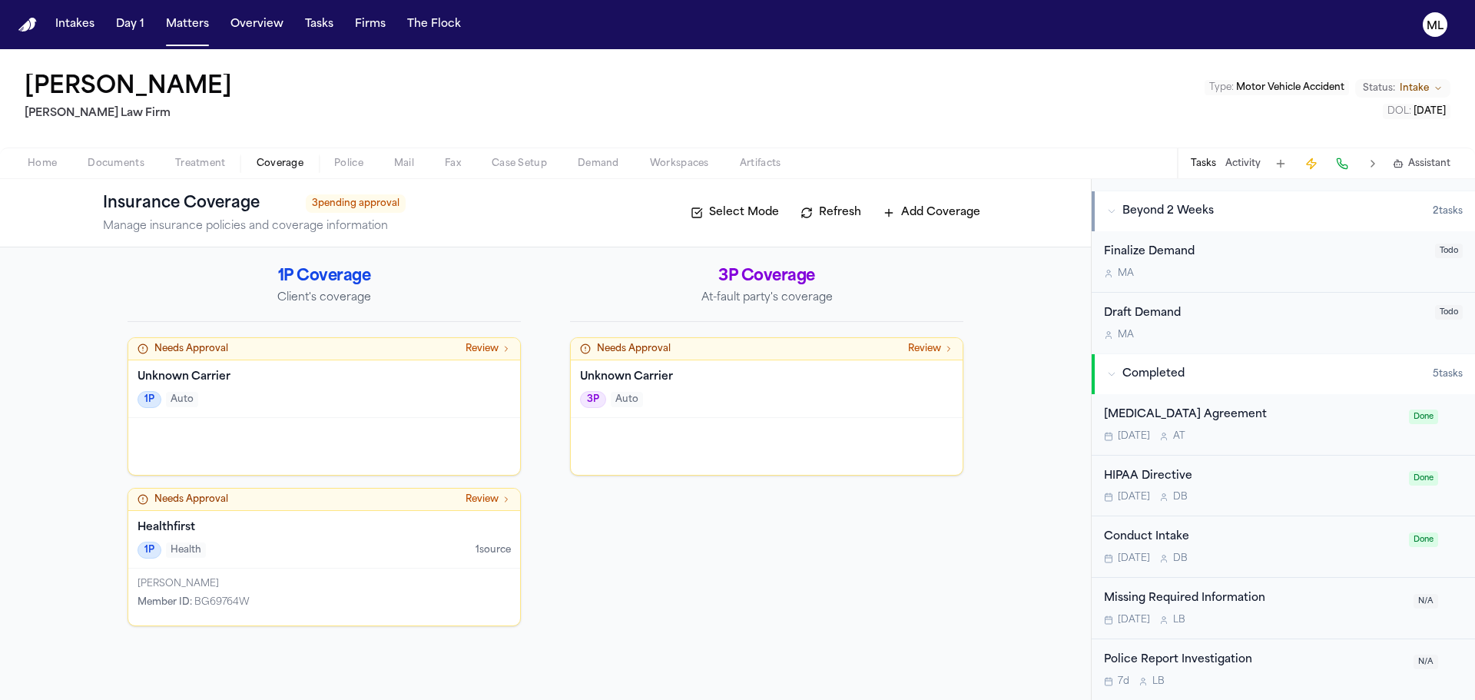
click at [353, 373] on h4 "Unknown Carrier" at bounding box center [324, 377] width 373 height 15
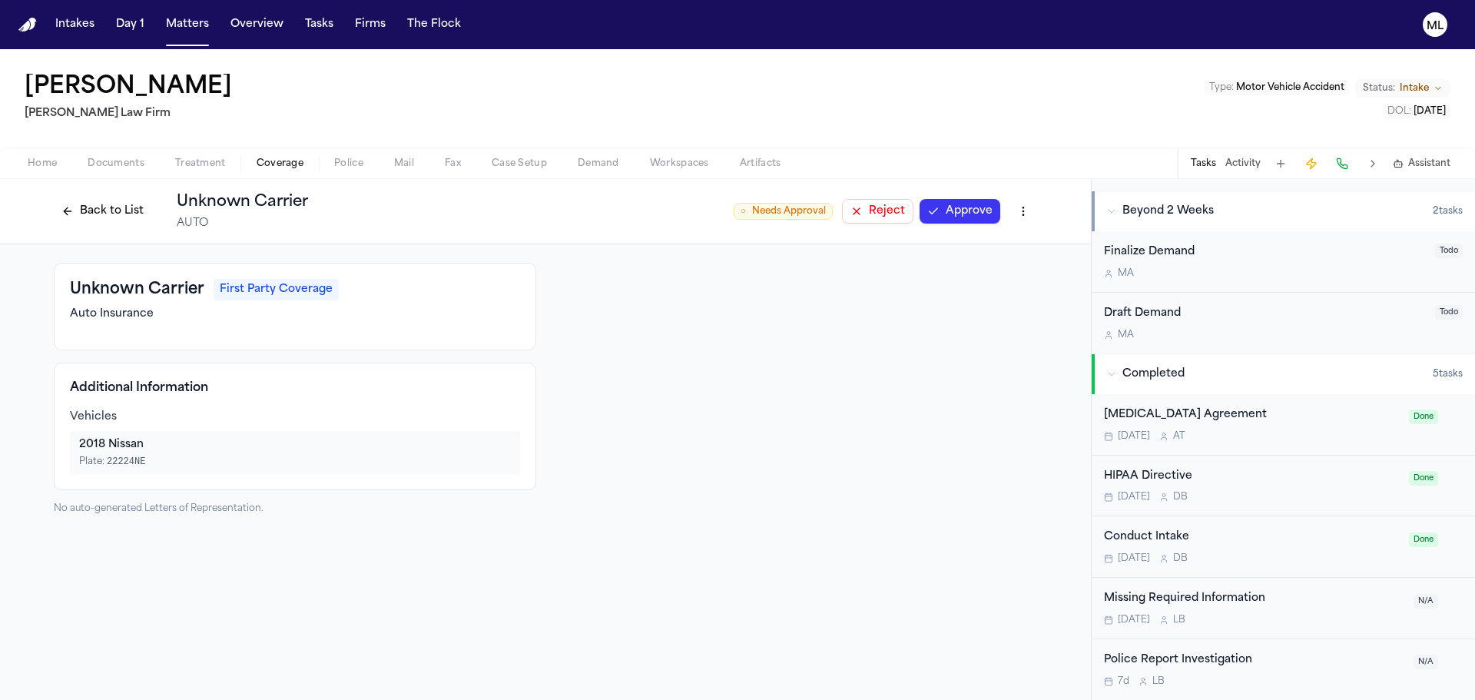
click at [1022, 214] on html "Intakes Day 1 Matters Overview Tasks Firms The Flock ML [PERSON_NAME] Law Firm …" at bounding box center [737, 350] width 1475 height 700
click at [983, 243] on div "Edit Coverage" at bounding box center [970, 244] width 129 height 25
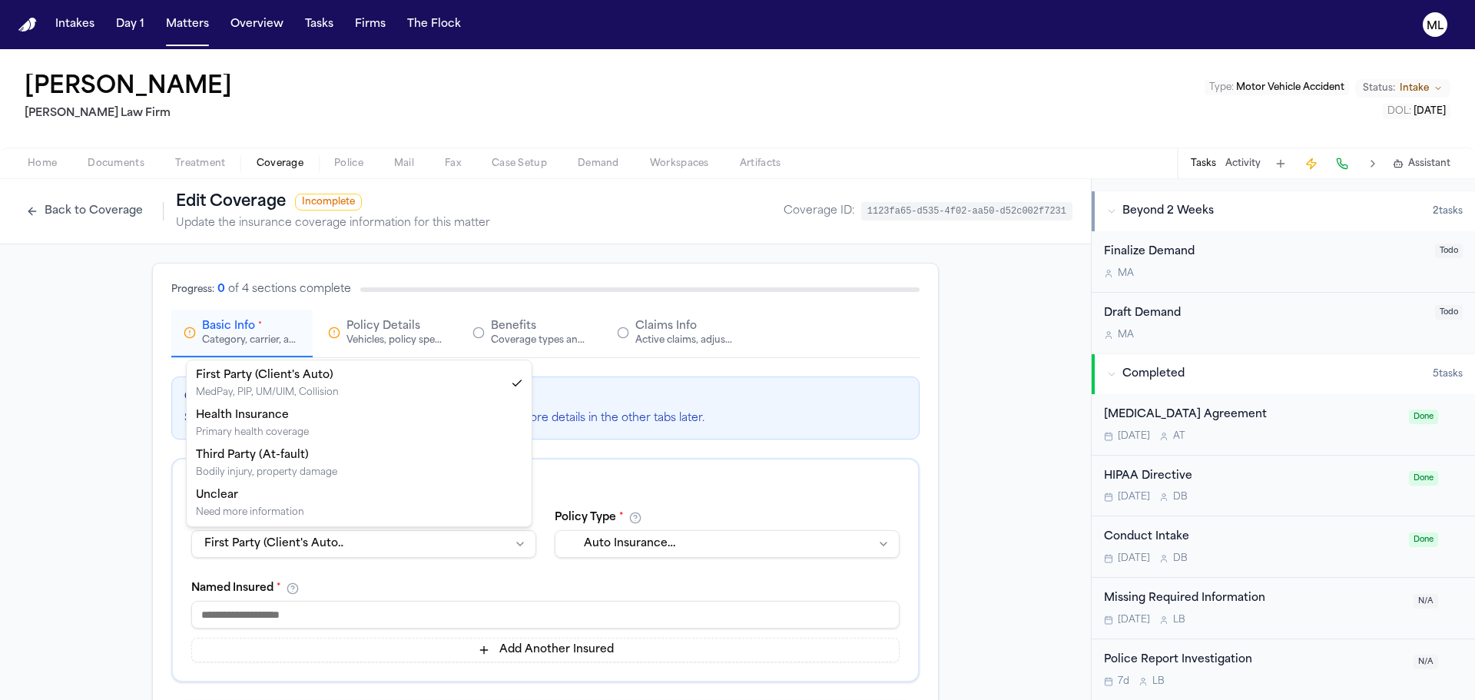
click at [301, 541] on html "**********" at bounding box center [737, 350] width 1475 height 700
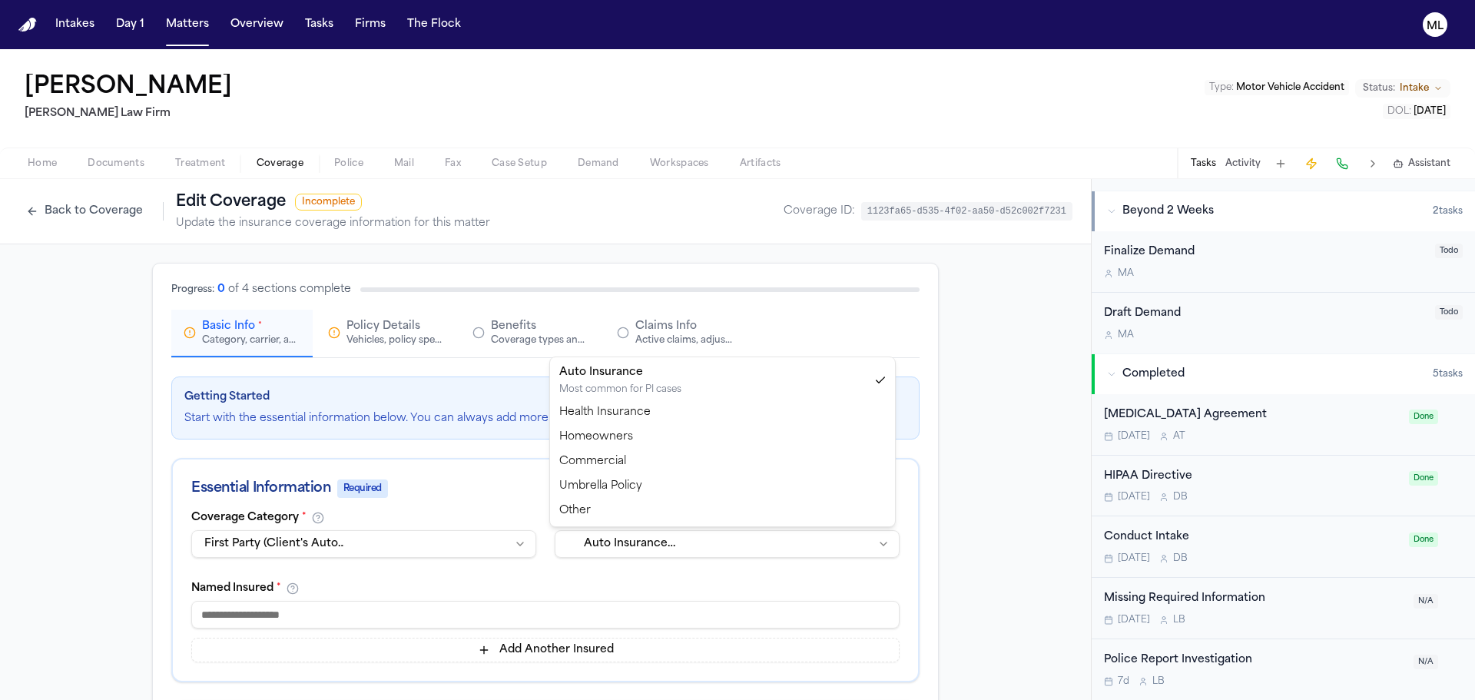
click at [614, 535] on html "**********" at bounding box center [737, 350] width 1475 height 700
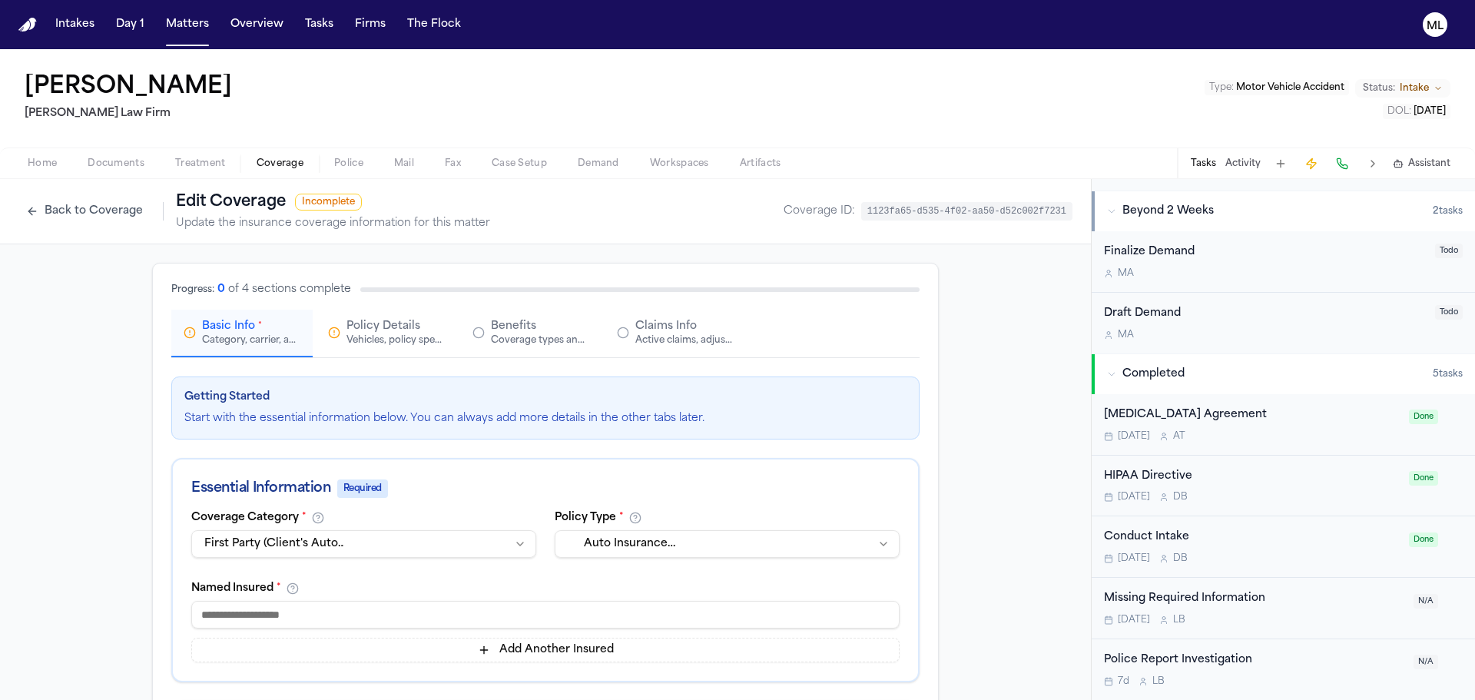
click at [299, 618] on html "**********" at bounding box center [737, 350] width 1475 height 700
click at [305, 615] on input at bounding box center [545, 615] width 708 height 28
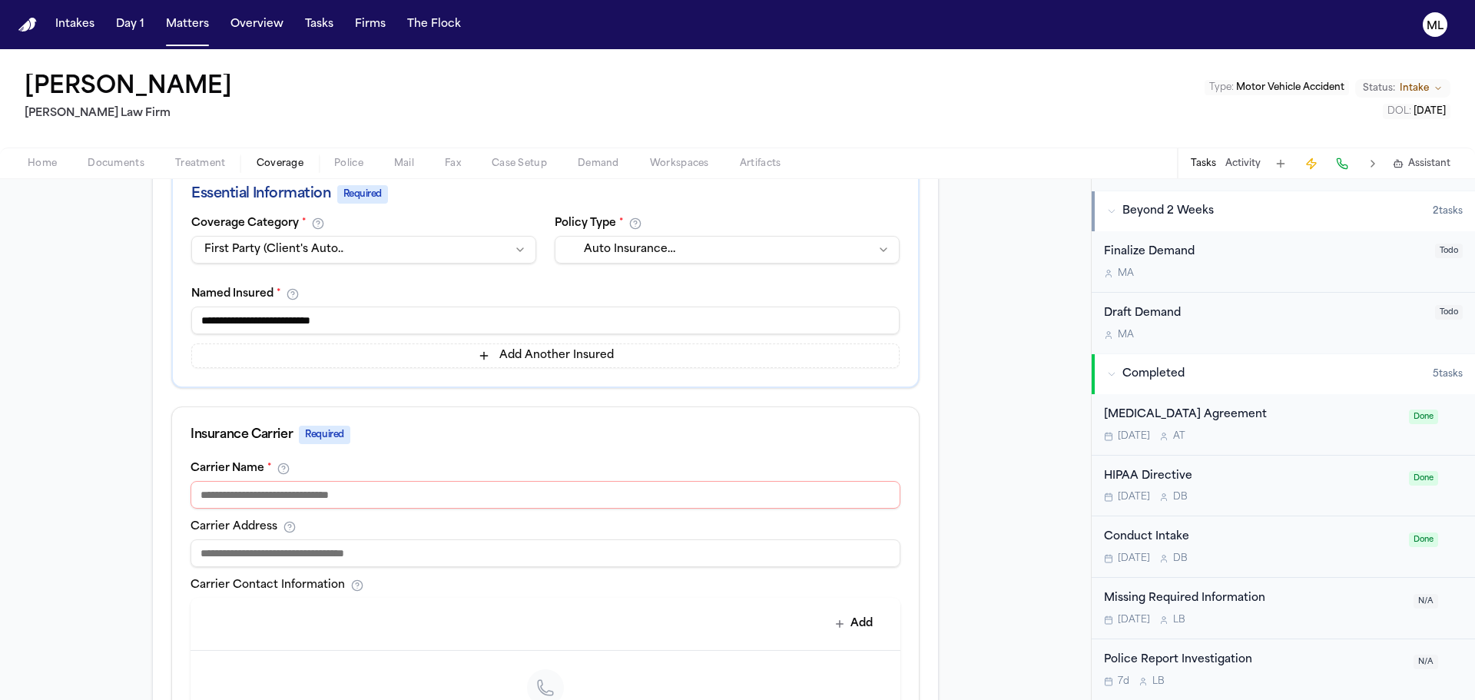
scroll to position [307, 0]
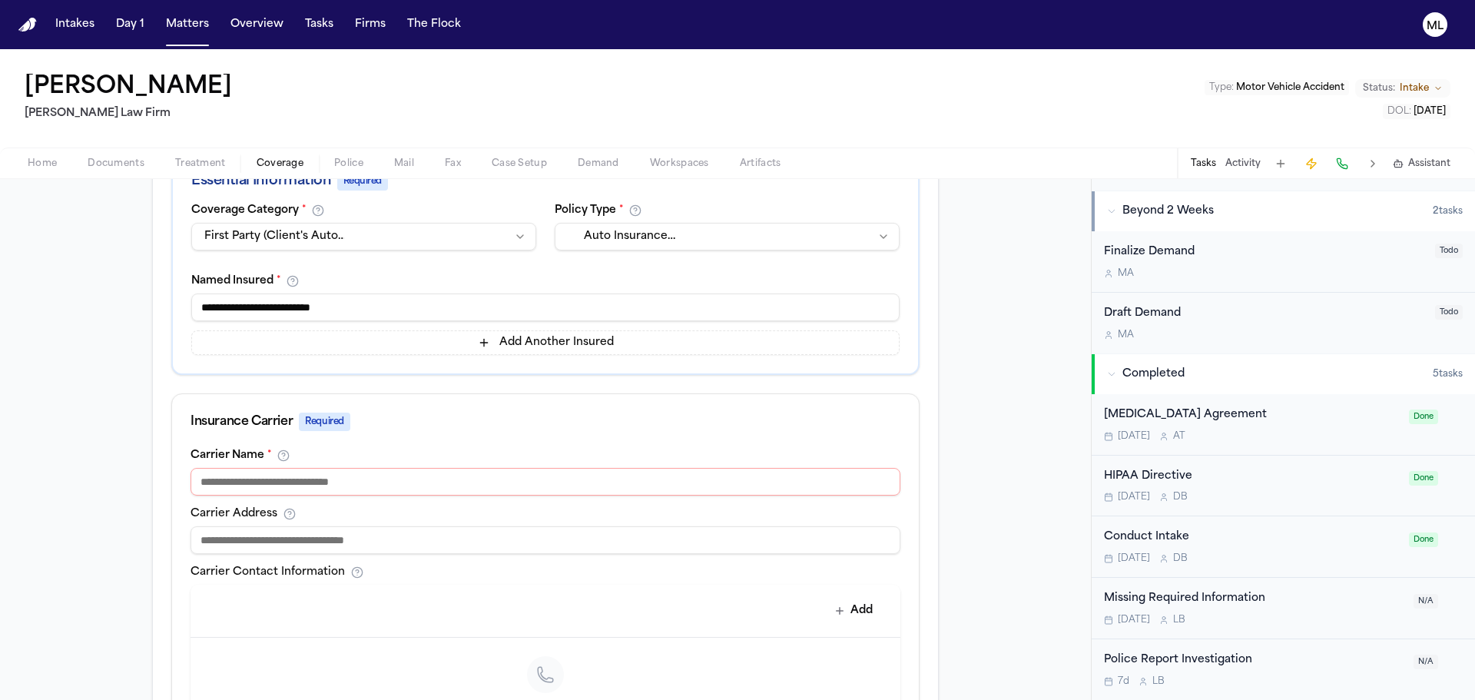
type input "**********"
click at [314, 478] on input at bounding box center [546, 482] width 710 height 28
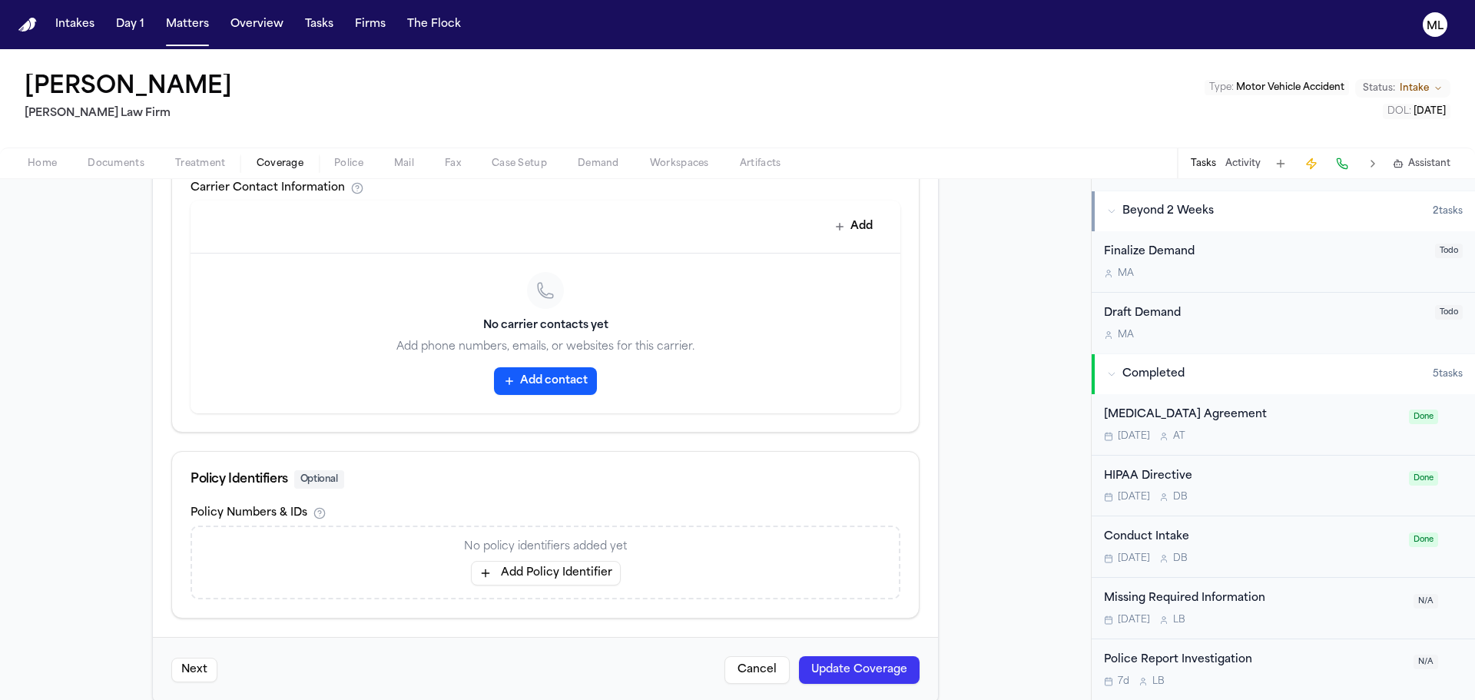
scroll to position [713, 0]
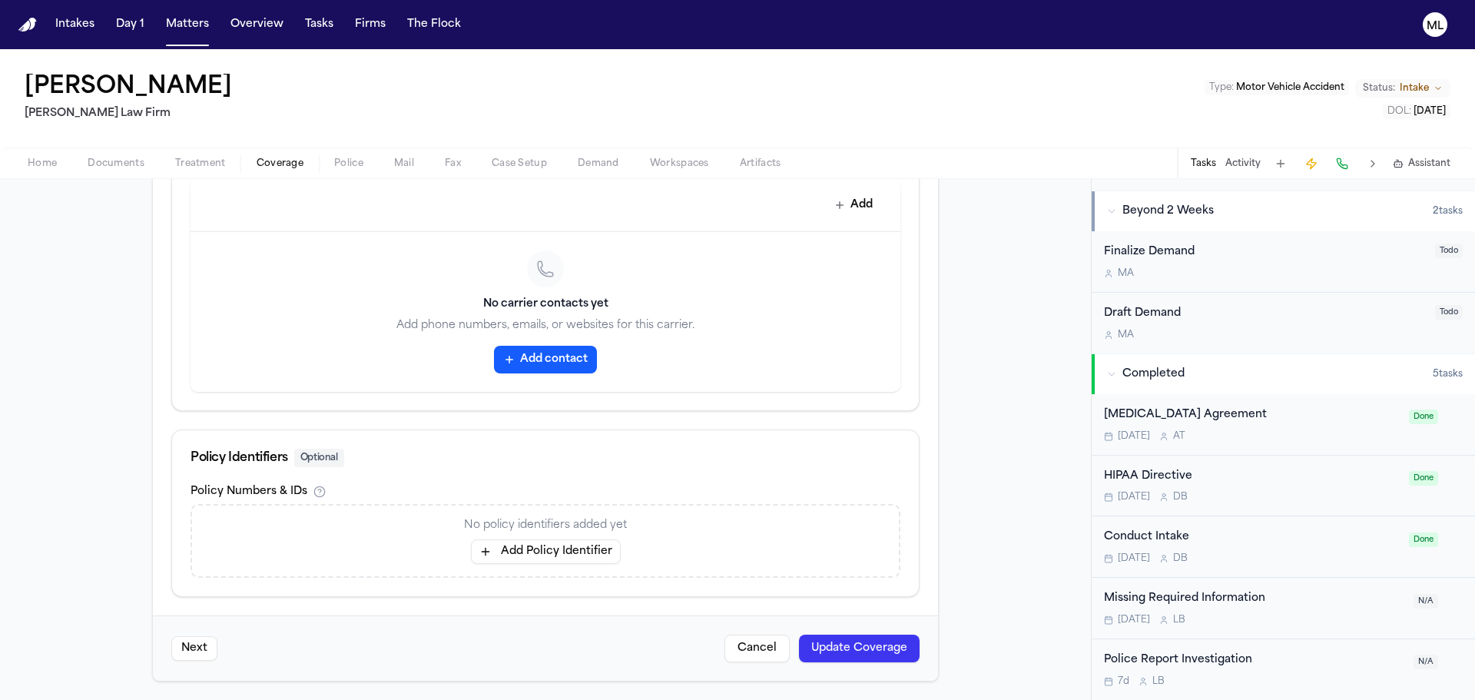
type input "********"
click at [833, 653] on button "Update Coverage" at bounding box center [859, 649] width 121 height 28
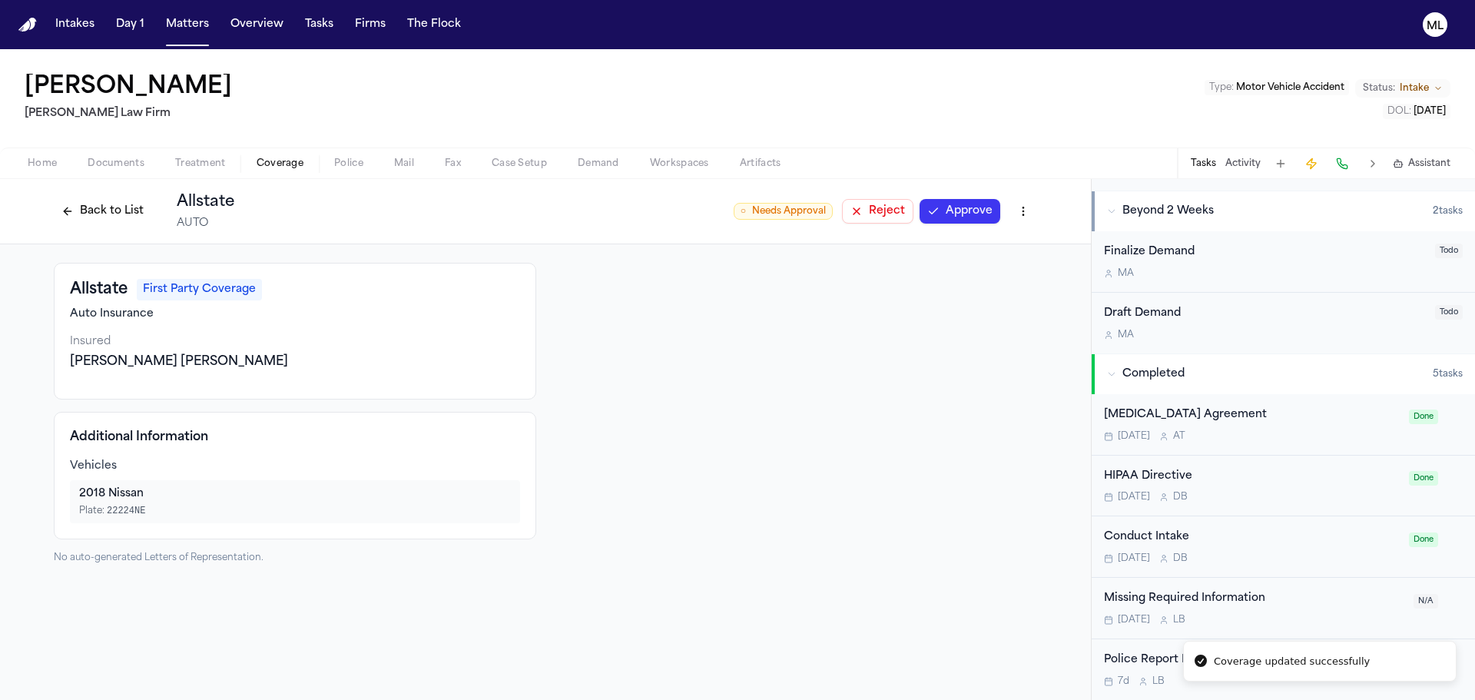
click at [950, 208] on button "Approve" at bounding box center [960, 211] width 81 height 25
click at [94, 214] on button "Back to List" at bounding box center [103, 211] width 98 height 25
